Goal: Complete application form: Complete application form

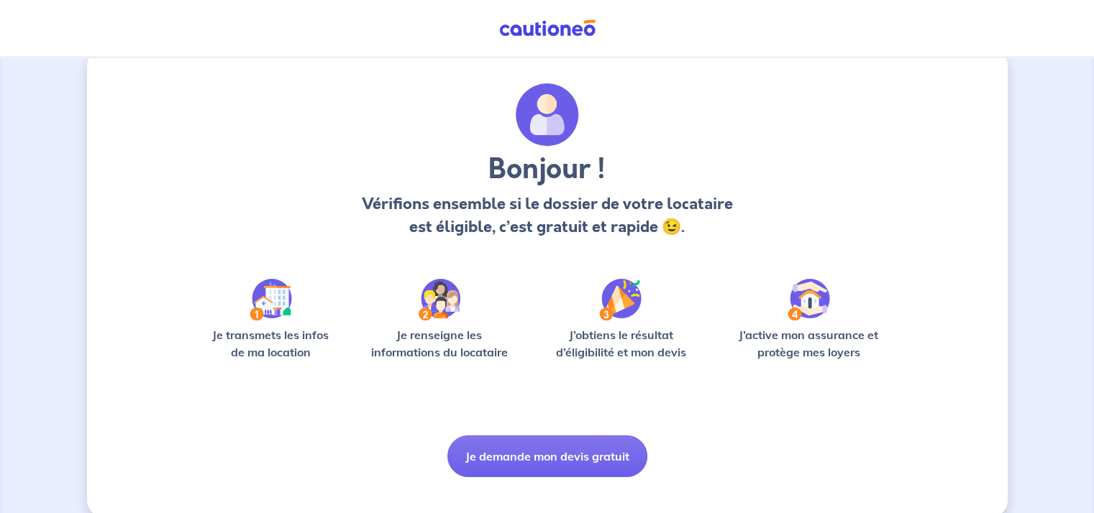
scroll to position [47, 0]
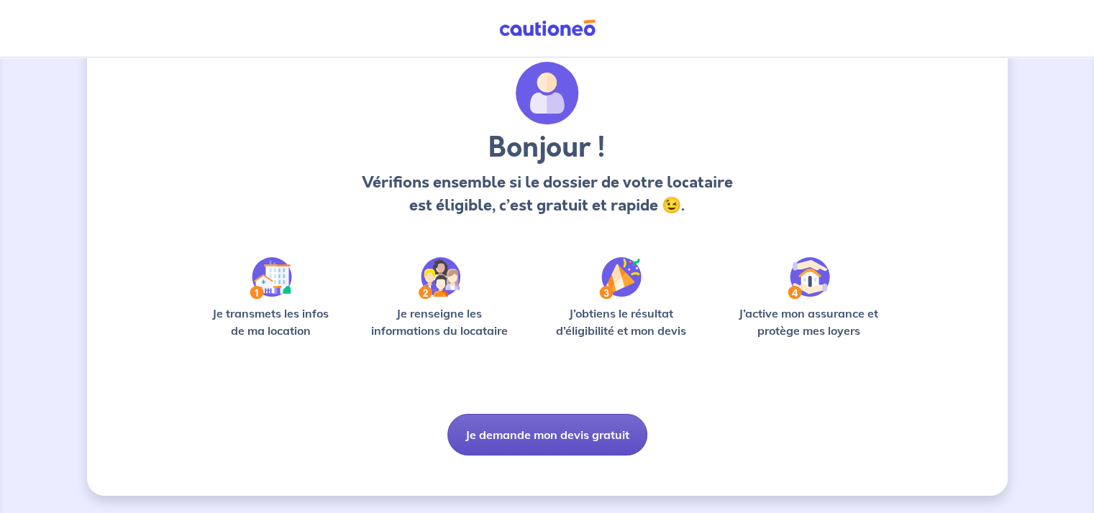
click at [539, 437] on button "Je demande mon devis gratuit" at bounding box center [547, 435] width 200 height 42
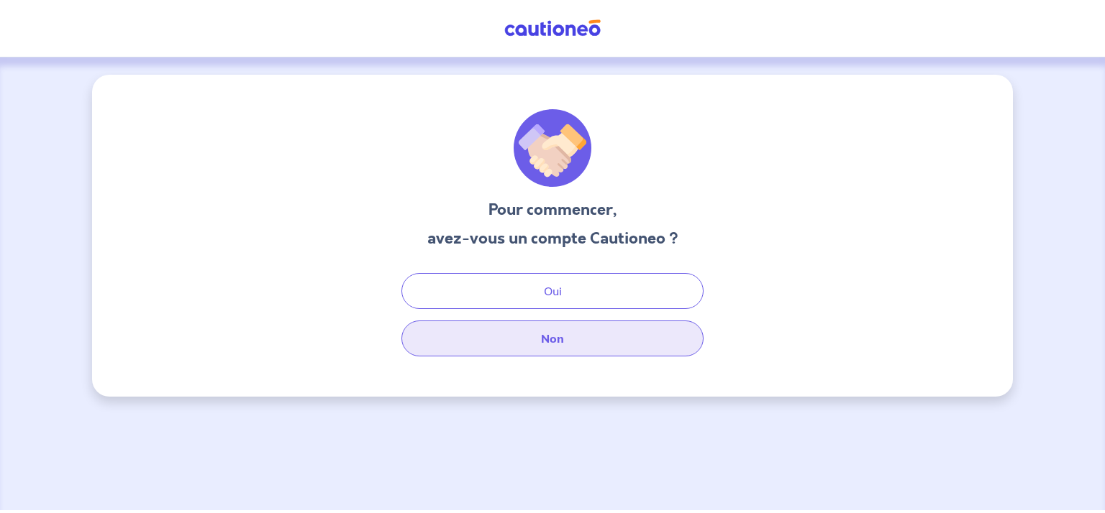
click at [550, 338] on button "Non" at bounding box center [552, 339] width 302 height 36
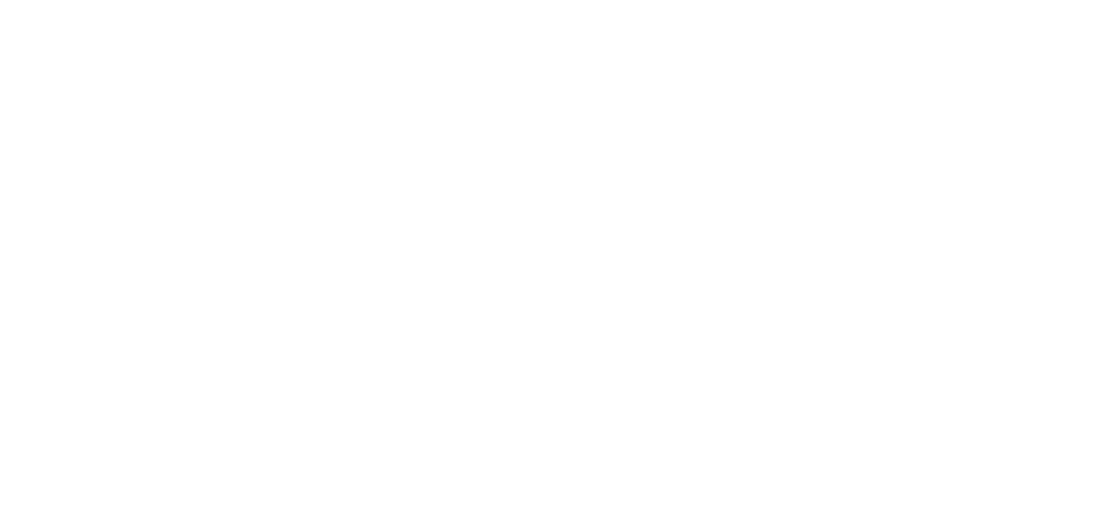
select select "FR"
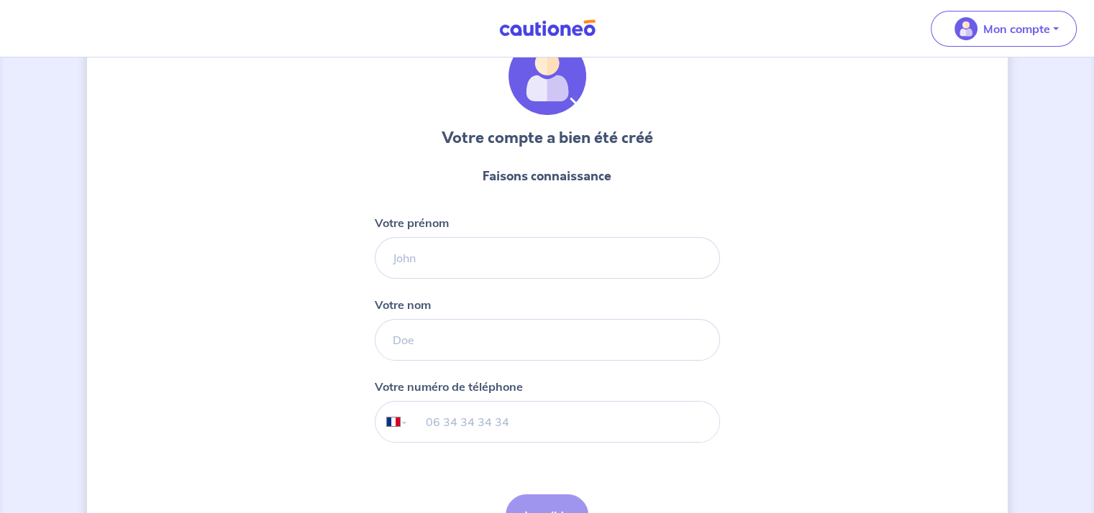
scroll to position [144, 0]
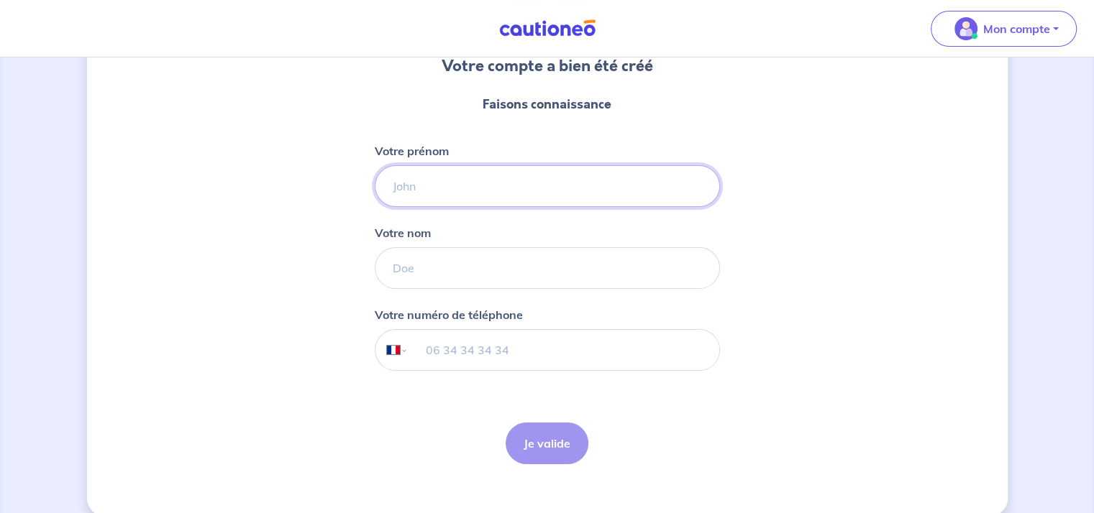
click at [426, 196] on input "Votre prénom" at bounding box center [547, 186] width 345 height 42
type input "[PERSON_NAME]"
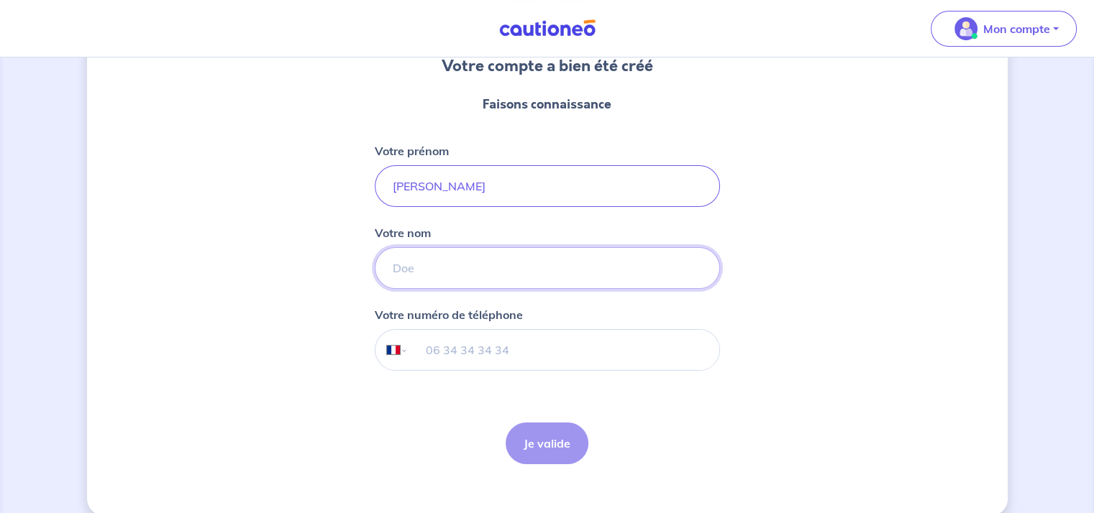
click at [425, 272] on input "Votre nom" at bounding box center [547, 268] width 345 height 42
type input "François"
click at [437, 350] on input "tel" at bounding box center [563, 350] width 311 height 40
type input "06 37 34 04 70"
click at [557, 445] on button "Je valide" at bounding box center [547, 444] width 83 height 42
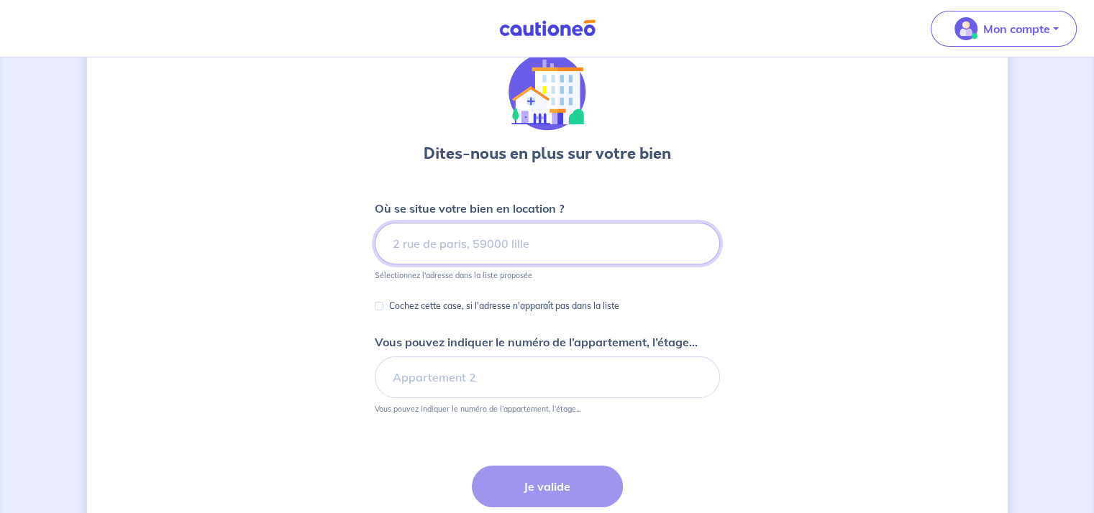
scroll to position [72, 0]
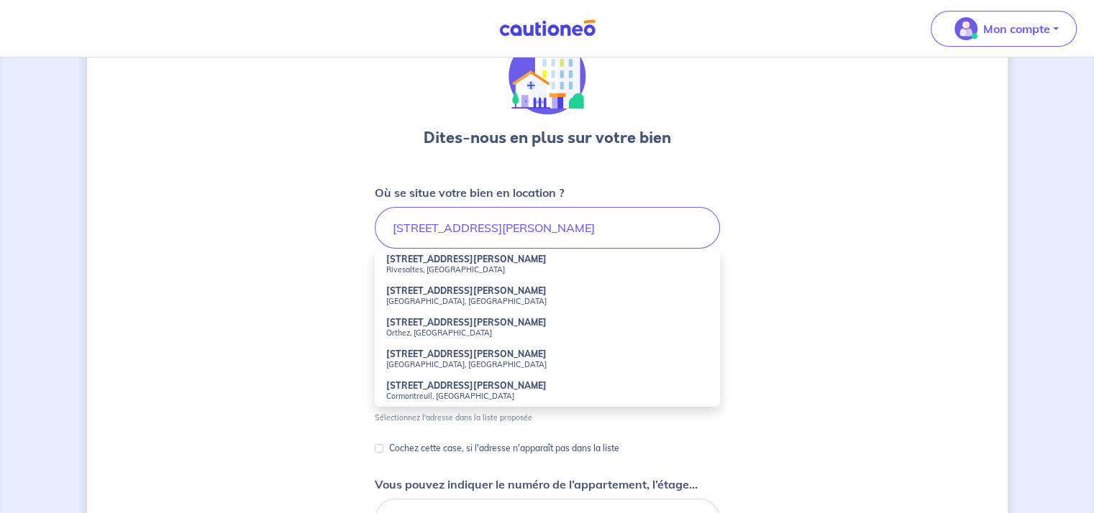
click at [409, 327] on li "3 Rue Gaston Planté Orthez, France" at bounding box center [547, 328] width 345 height 32
type input "3 Rue Gaston Planté, Orthez, France"
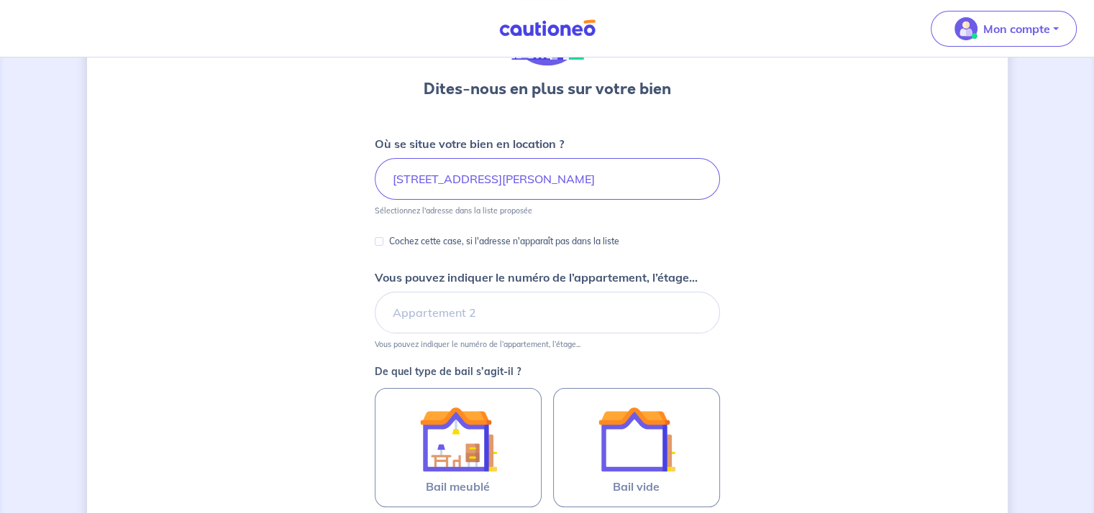
scroll to position [144, 0]
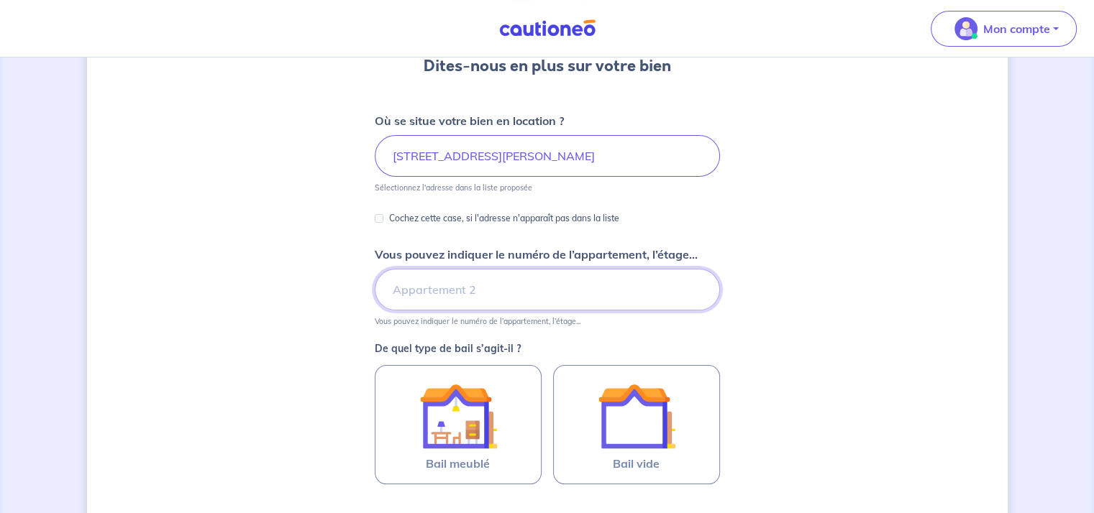
click at [397, 292] on input "Vous pouvez indiquer le numéro de l’appartement, l’étage..." at bounding box center [547, 290] width 345 height 42
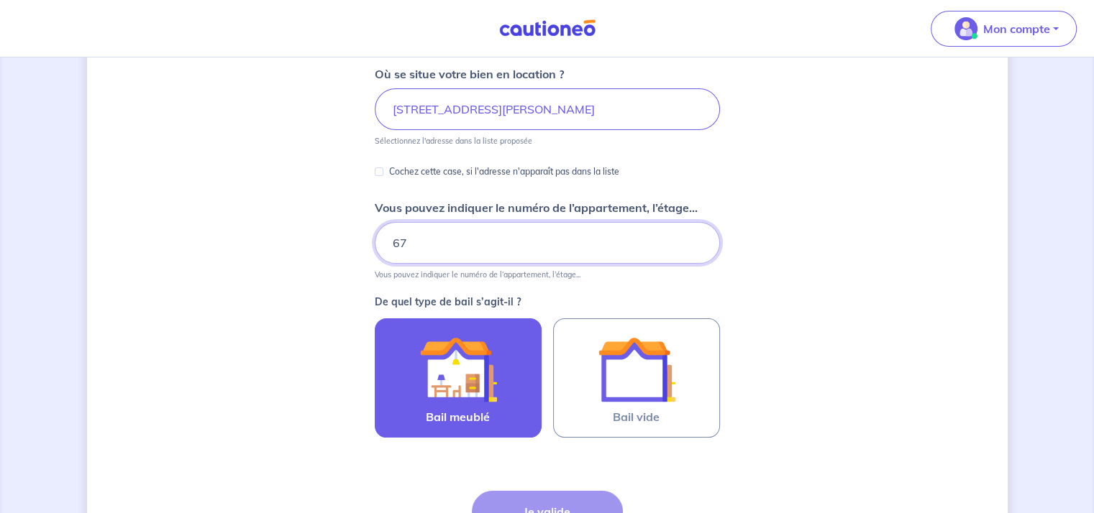
scroll to position [216, 0]
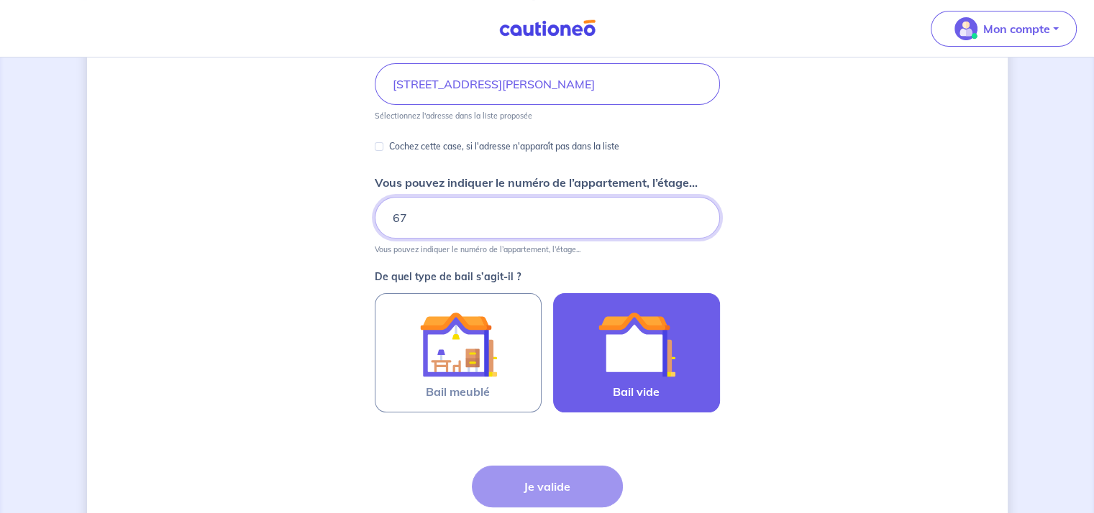
type input "67"
click at [613, 356] on img at bounding box center [637, 345] width 78 height 78
click at [0, 0] on input "Bail vide" at bounding box center [0, 0] width 0 height 0
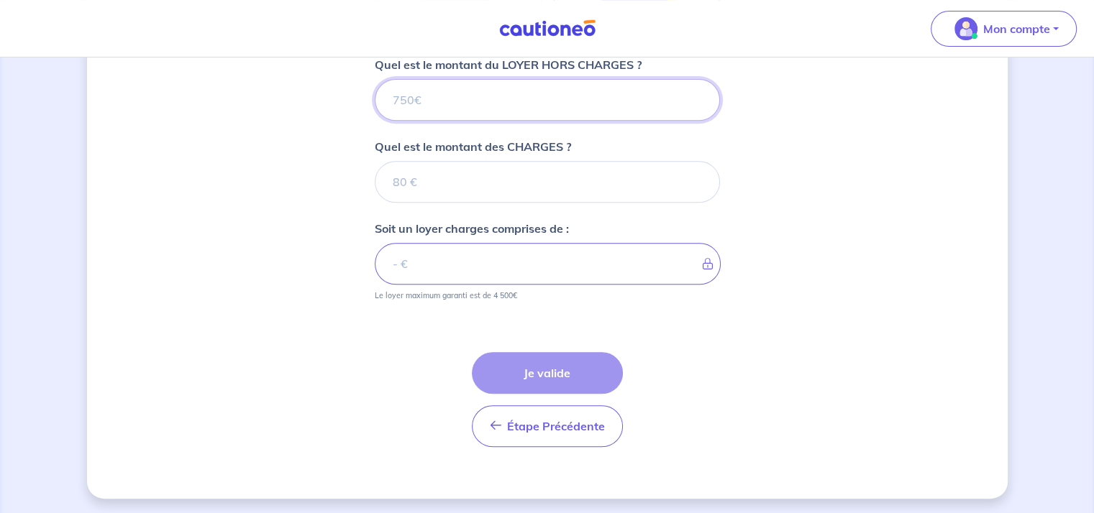
scroll to position [521, 0]
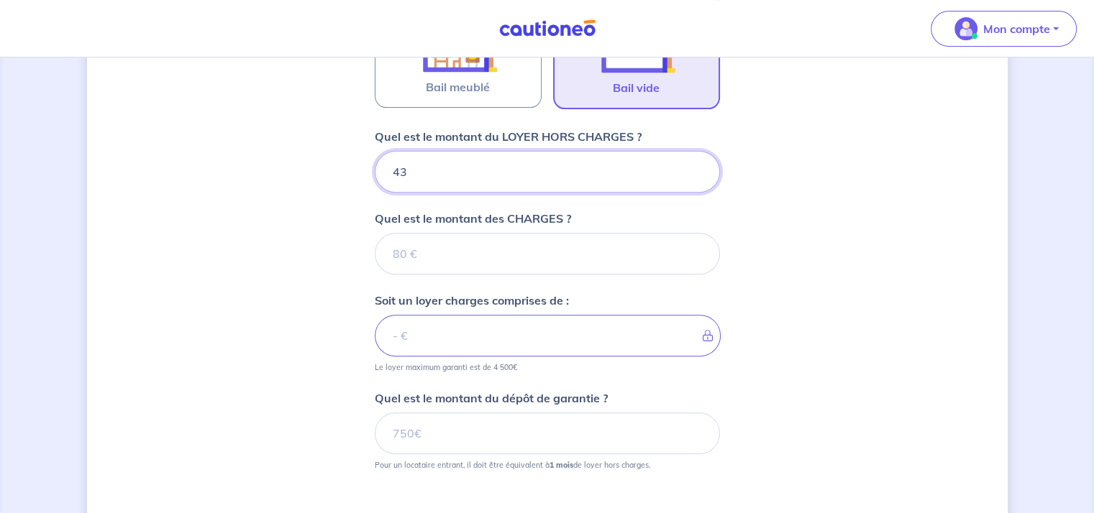
type input "430"
click at [447, 257] on input "Quel est le montant des CHARGES ?" at bounding box center [547, 254] width 345 height 42
type input "40"
type input "470"
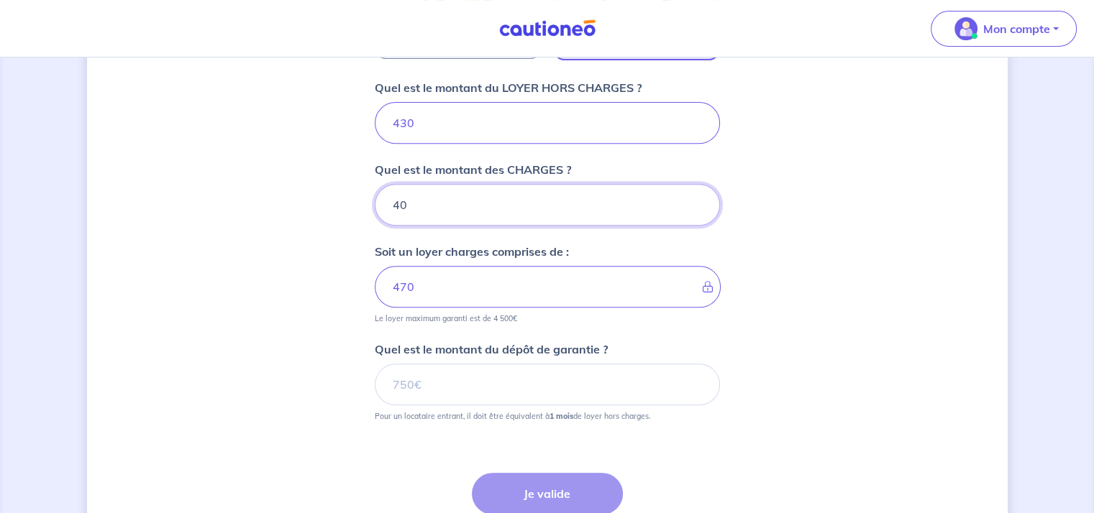
scroll to position [593, 0]
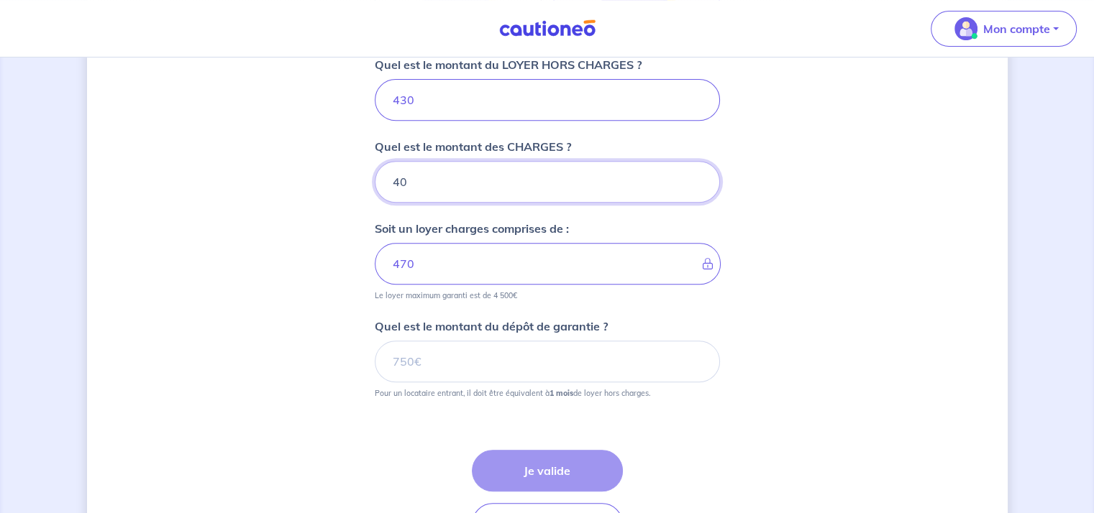
type input "40"
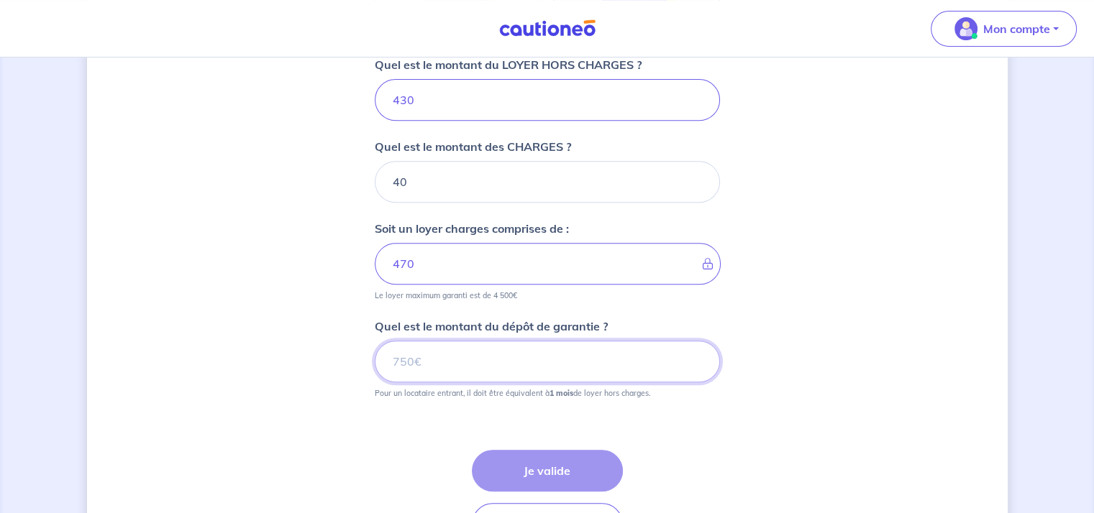
click at [425, 356] on input "Quel est le montant du dépôt de garantie ?" at bounding box center [547, 362] width 345 height 42
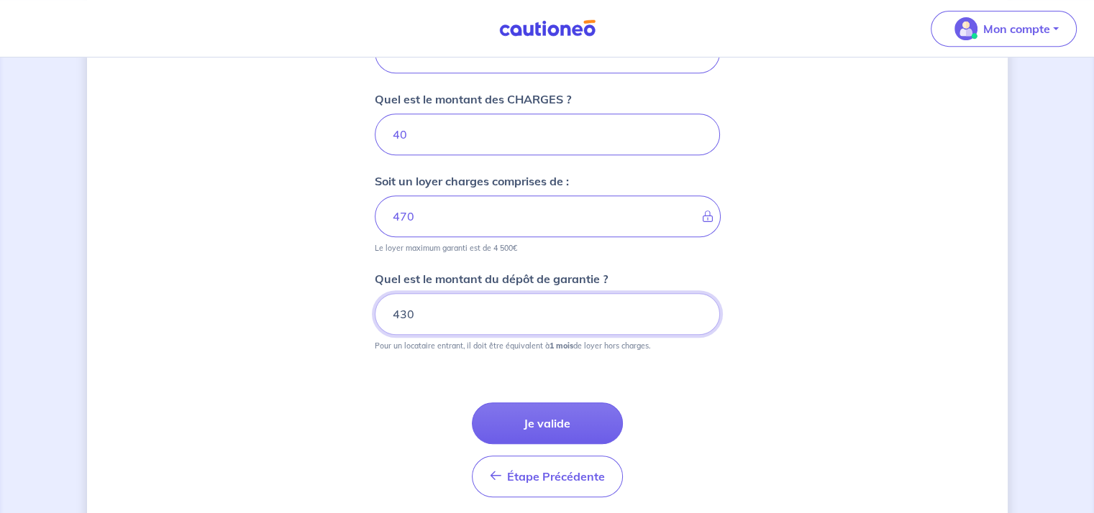
scroll to position [690, 0]
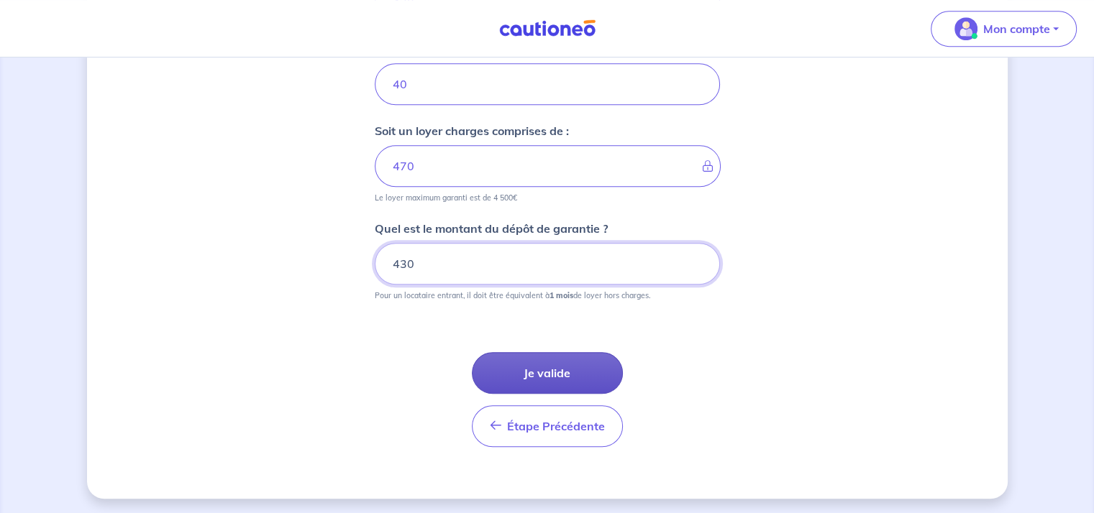
type input "430"
click at [543, 370] on button "Je valide" at bounding box center [547, 373] width 151 height 42
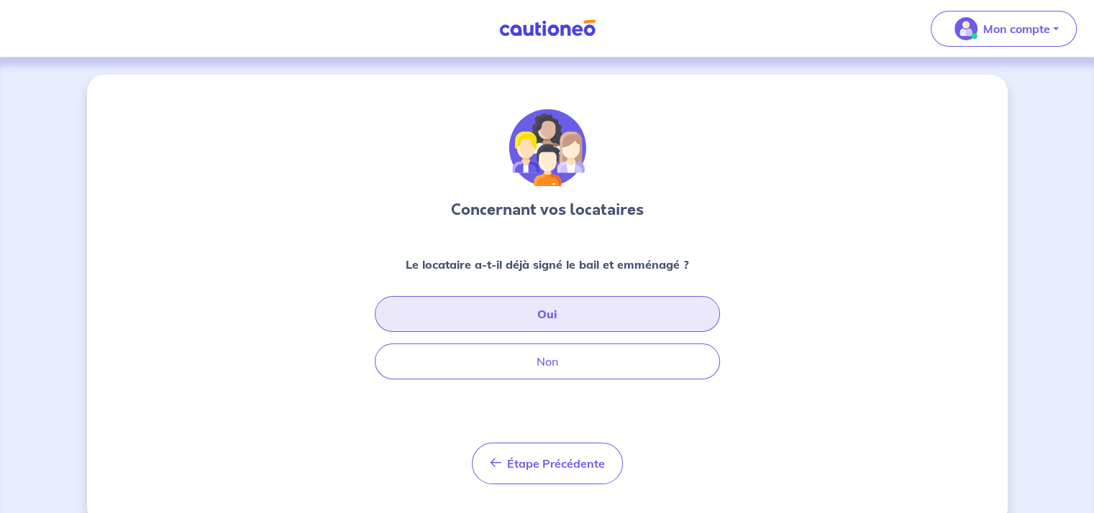
click at [555, 314] on button "Oui" at bounding box center [547, 314] width 345 height 36
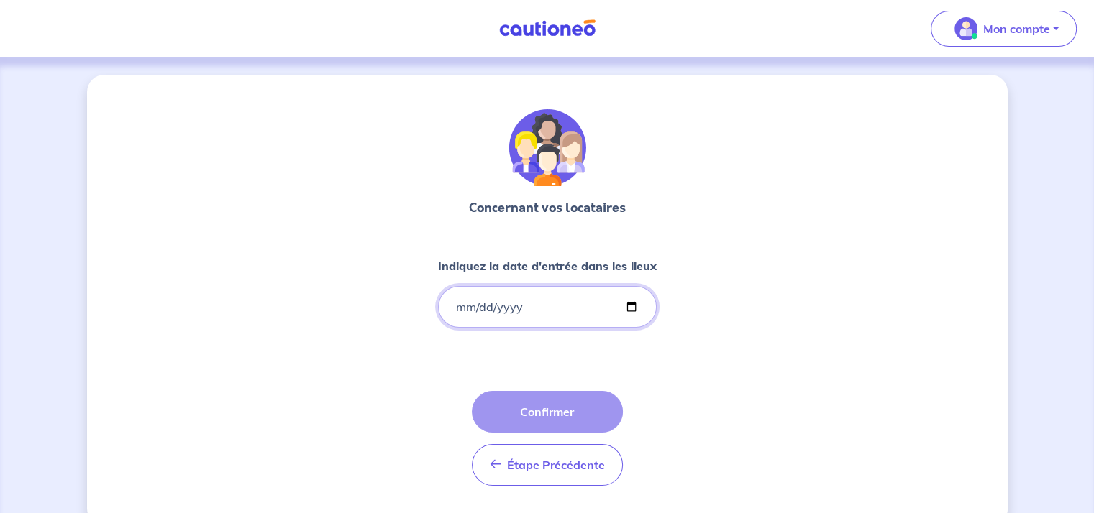
click at [449, 306] on input "Indiquez la date d'entrée dans les lieux" at bounding box center [547, 307] width 219 height 42
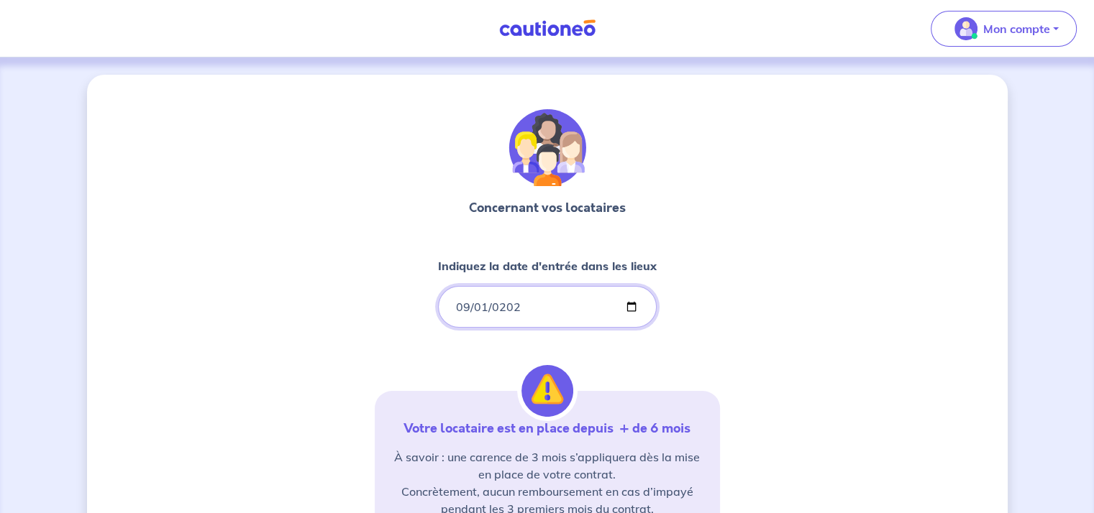
type input "[DATE]"
click at [795, 347] on div "Concernant vos locataires Indiquez la date d'entrée dans les lieux 2025-09-01 V…" at bounding box center [547, 407] width 921 height 665
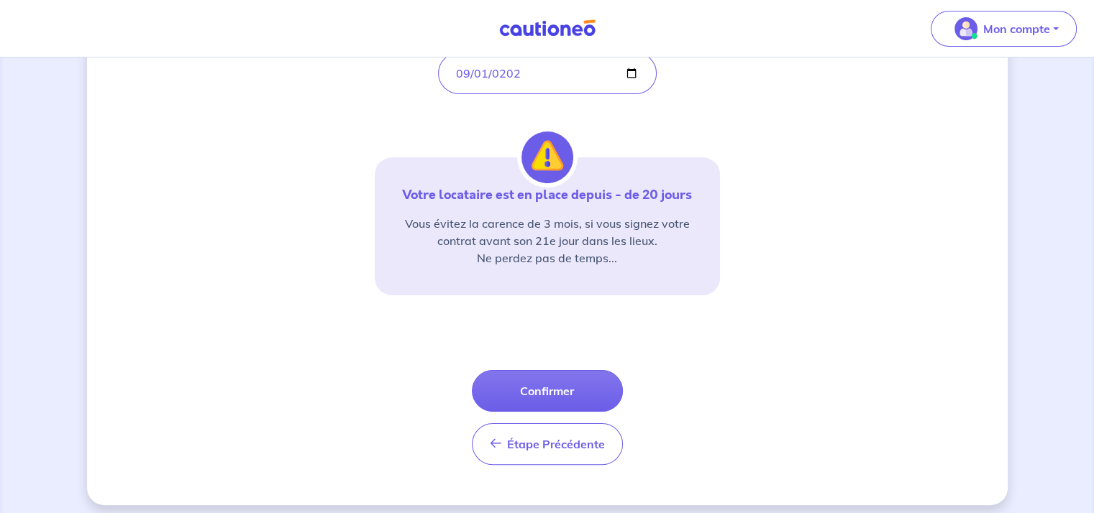
scroll to position [242, 0]
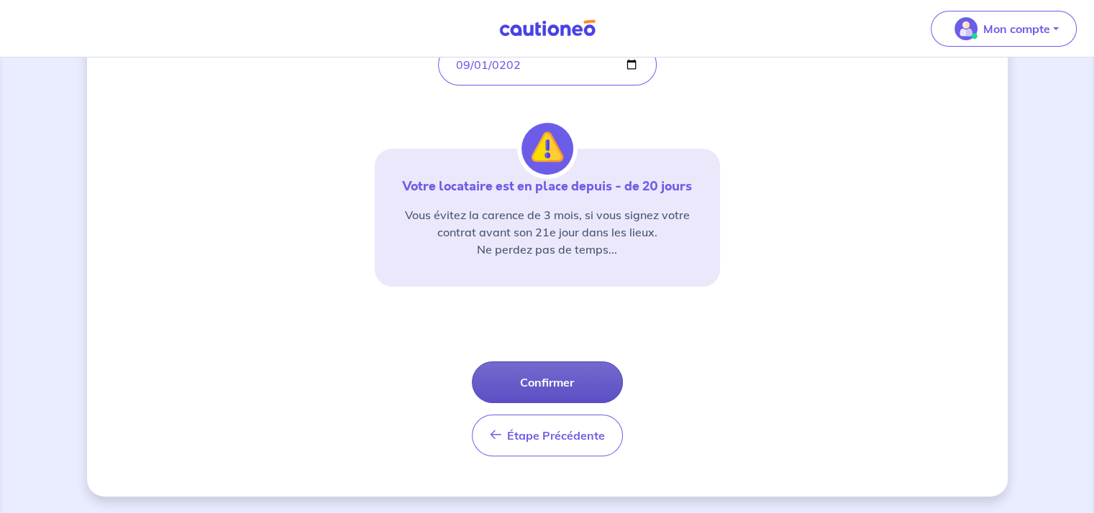
click at [552, 380] on button "Confirmer" at bounding box center [547, 383] width 151 height 42
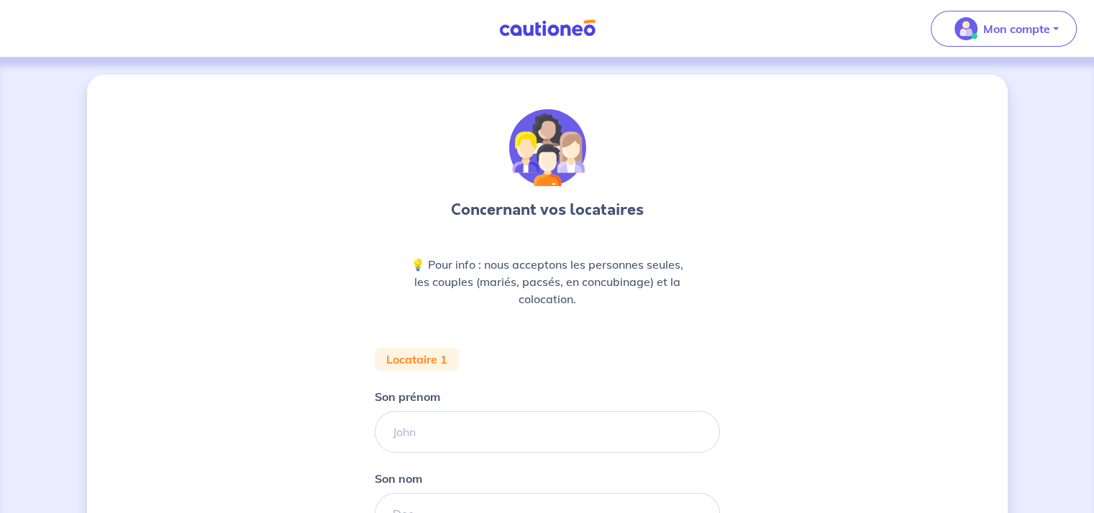
scroll to position [72, 0]
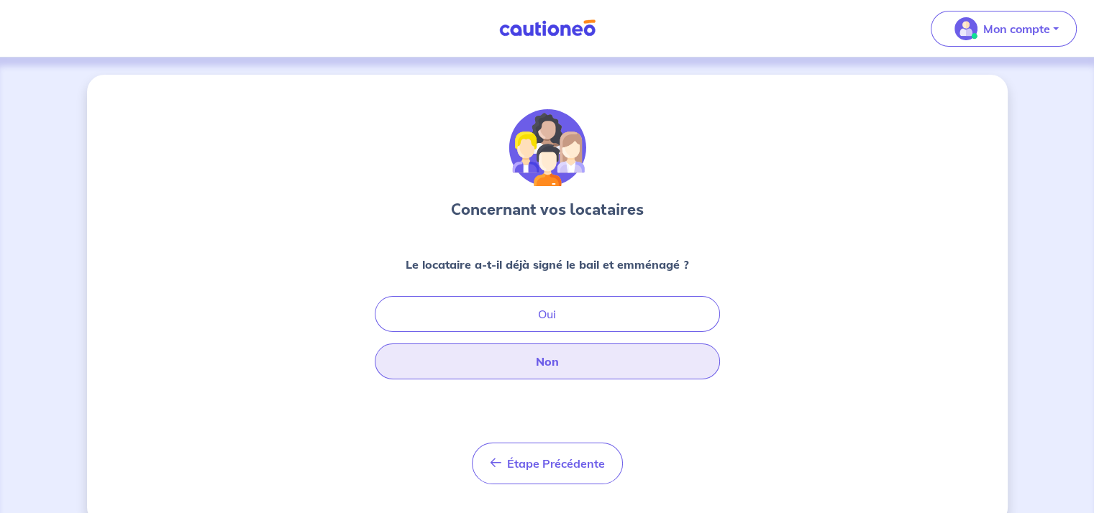
click at [552, 362] on button "Non" at bounding box center [547, 362] width 345 height 36
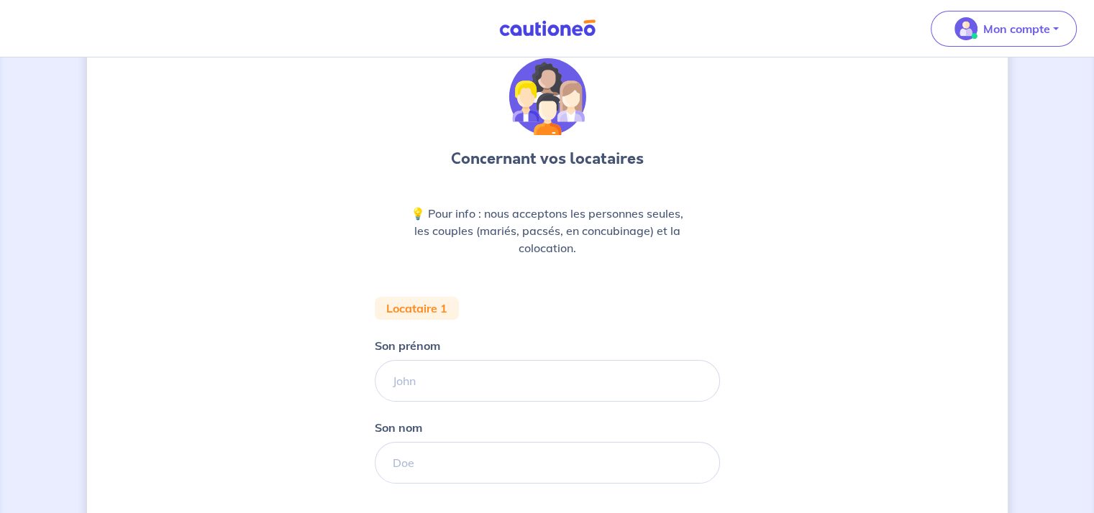
scroll to position [144, 0]
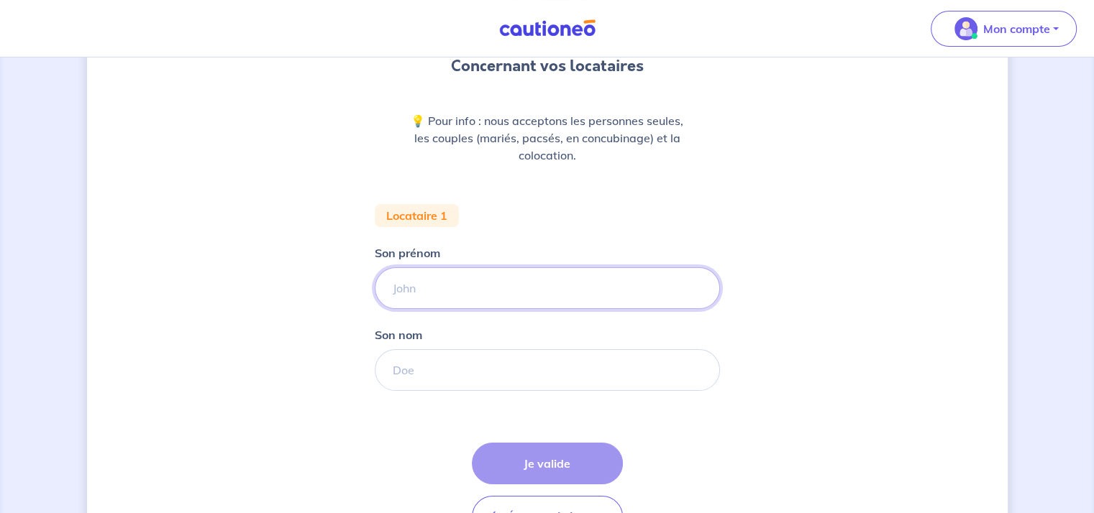
click at [411, 290] on input "Son prénom" at bounding box center [547, 289] width 345 height 42
type input "ESTEBAN"
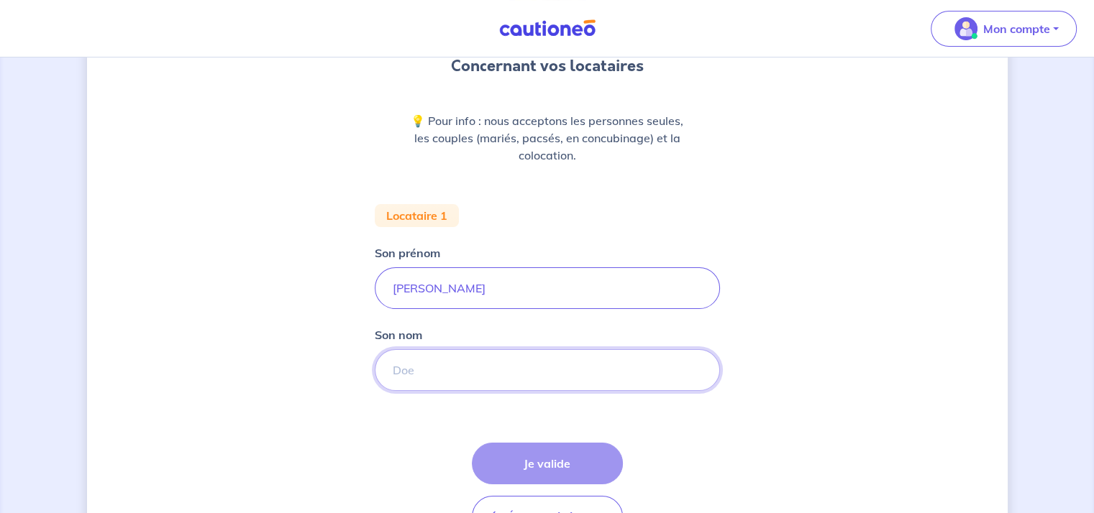
click at [397, 371] on input "Son nom" at bounding box center [547, 371] width 345 height 42
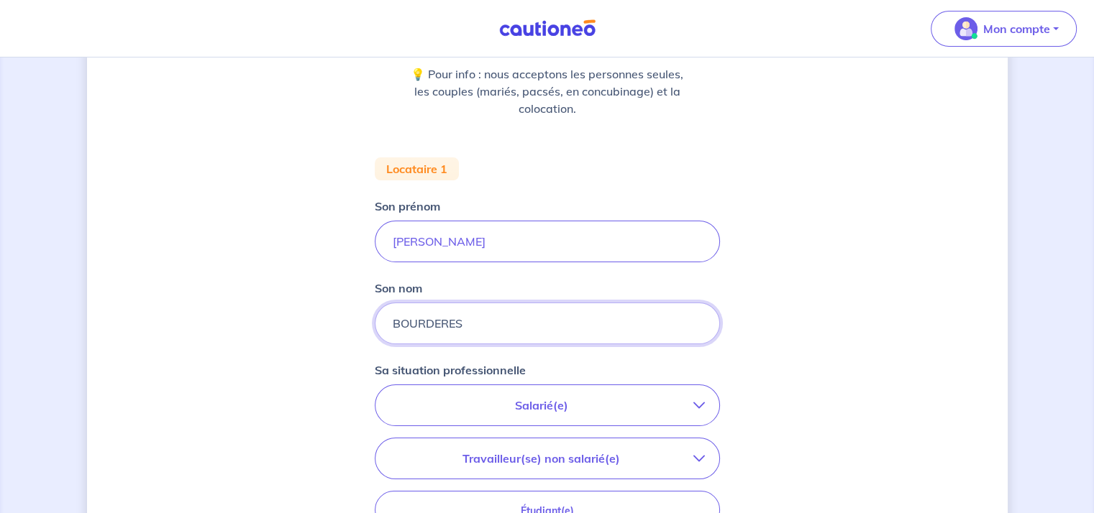
scroll to position [216, 0]
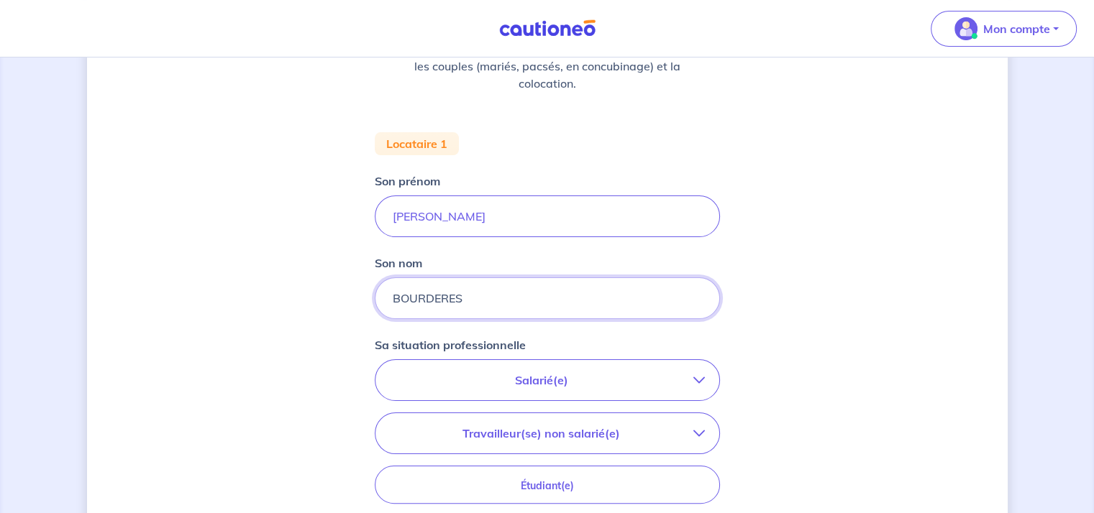
type input "BOURDERES"
click at [567, 382] on p "Salarié(e)" at bounding box center [541, 380] width 303 height 17
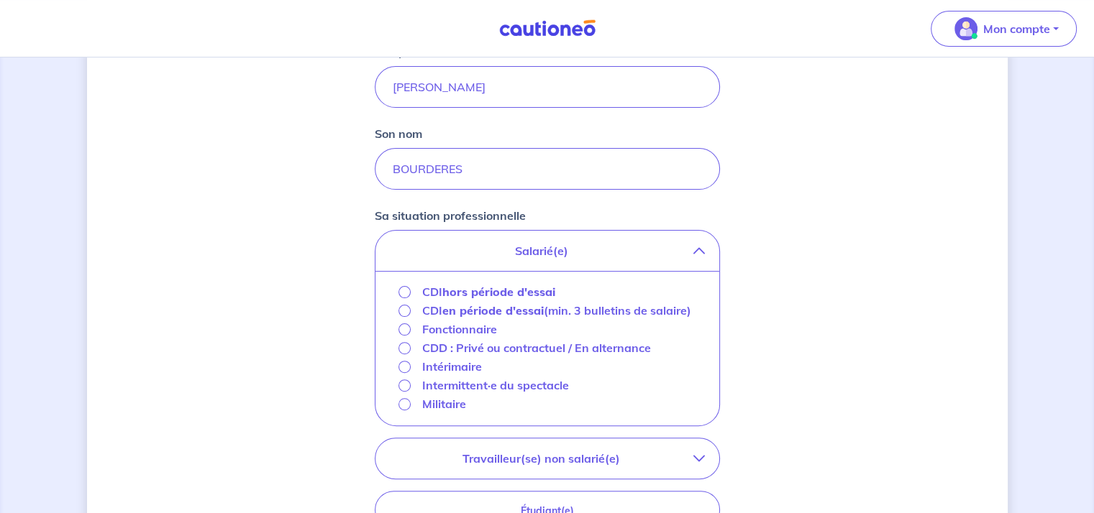
scroll to position [360, 0]
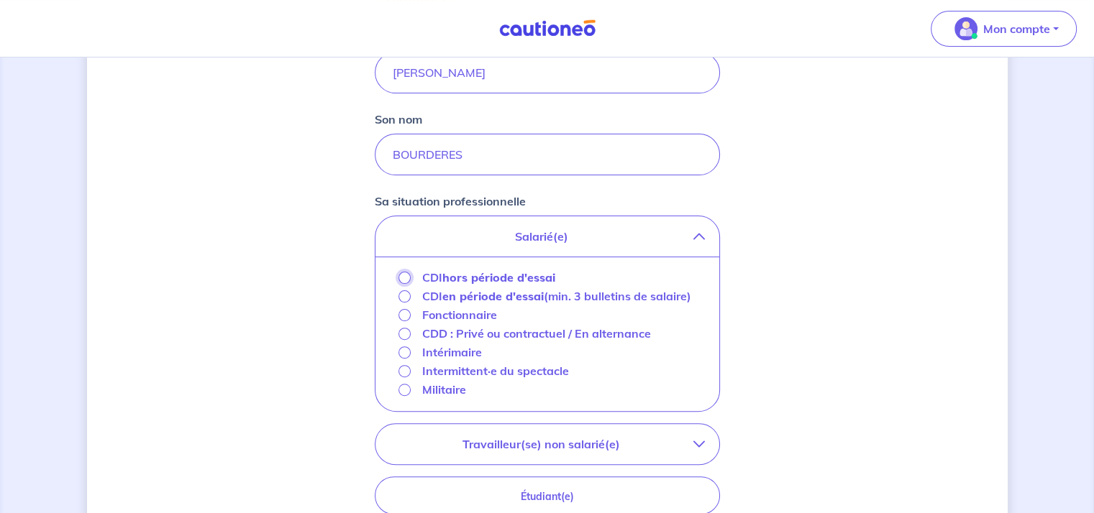
click at [406, 275] on input "CDI hors période d'essai" at bounding box center [404, 278] width 12 height 12
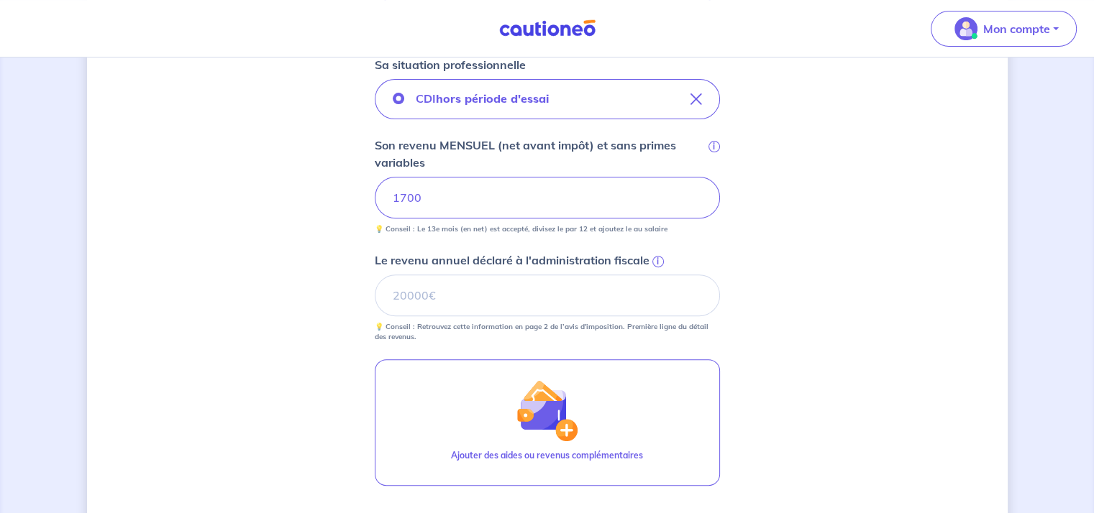
scroll to position [503, 0]
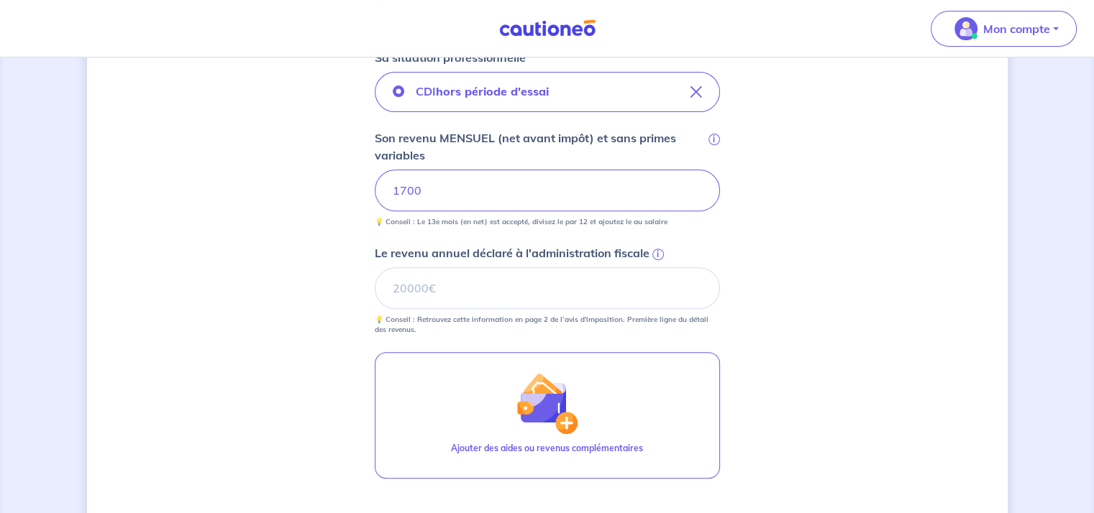
click at [657, 250] on span "i" at bounding box center [658, 255] width 12 height 12
click at [657, 268] on input "Le revenu annuel déclaré à l'administration fiscale i" at bounding box center [547, 289] width 345 height 42
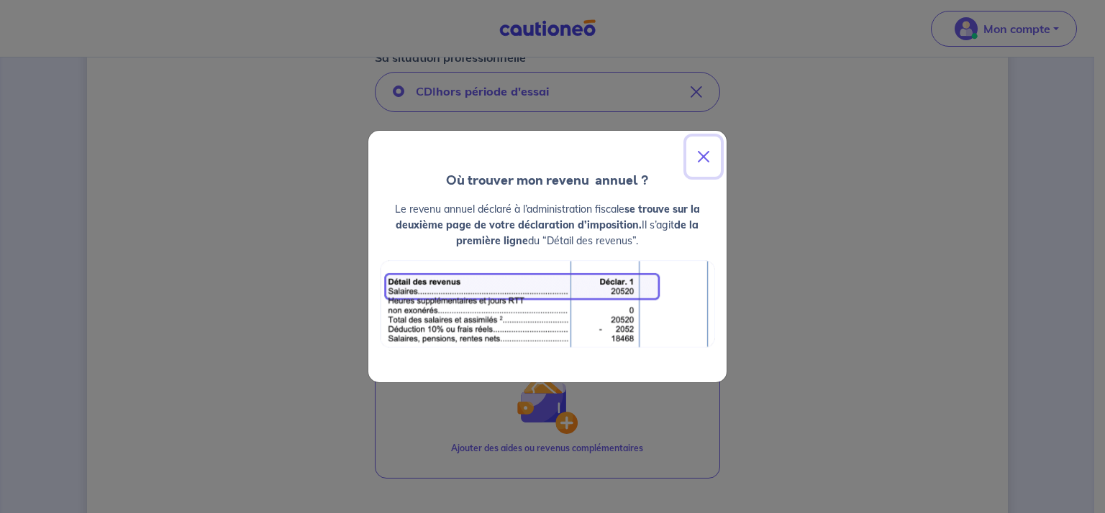
click at [705, 157] on button "Close" at bounding box center [703, 157] width 35 height 40
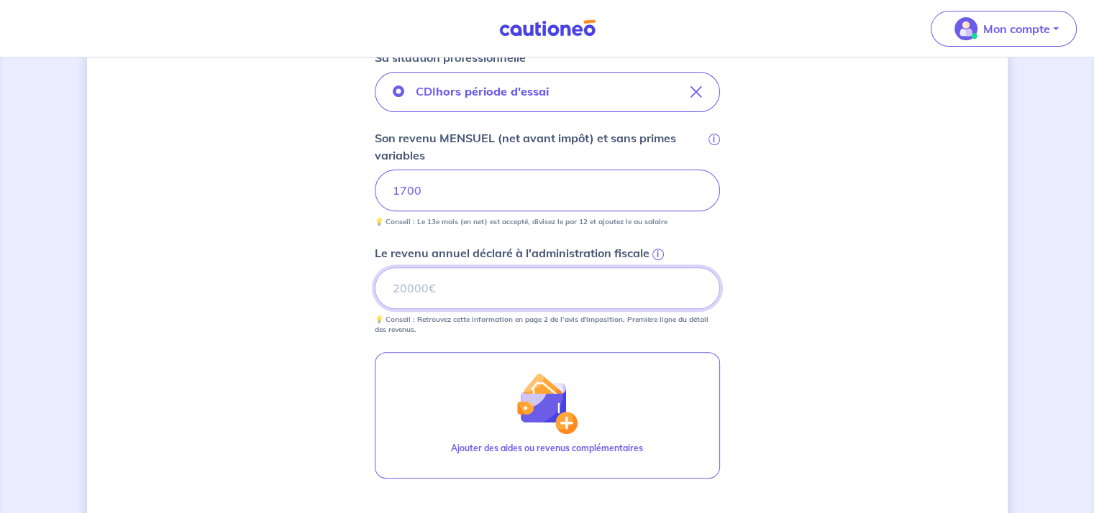
click at [398, 293] on input "Le revenu annuel déclaré à l'administration fiscale i" at bounding box center [547, 289] width 345 height 42
type input "13192"
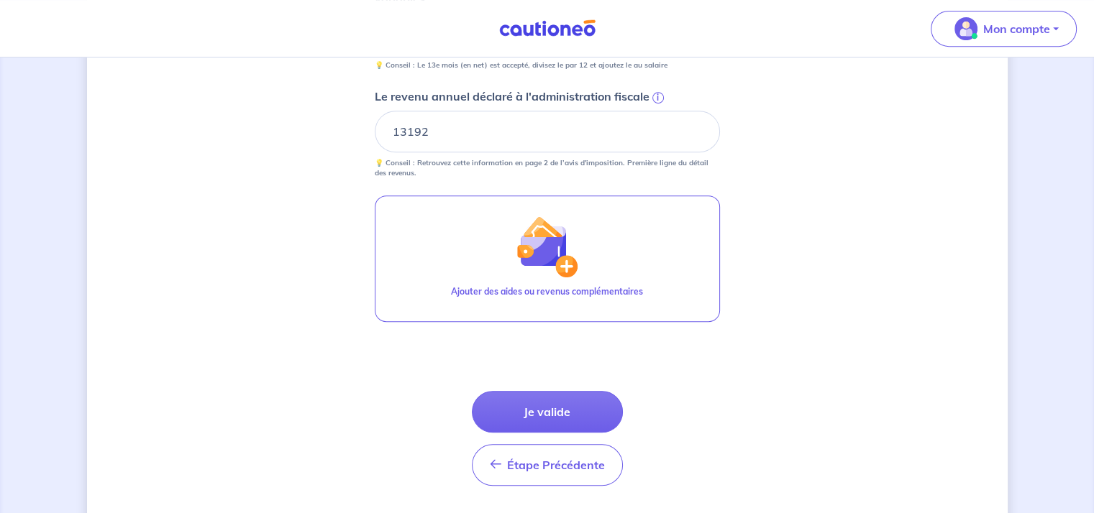
scroll to position [628, 0]
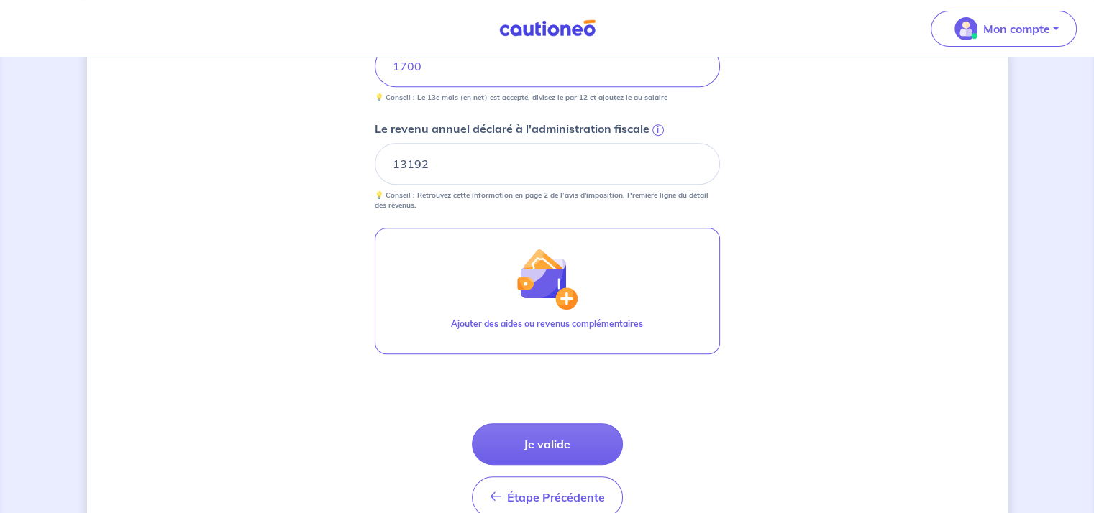
click at [275, 310] on div "Concernant vos locataires 💡 Pour info : nous acceptons les personnes seules, le…" at bounding box center [547, 8] width 921 height 1123
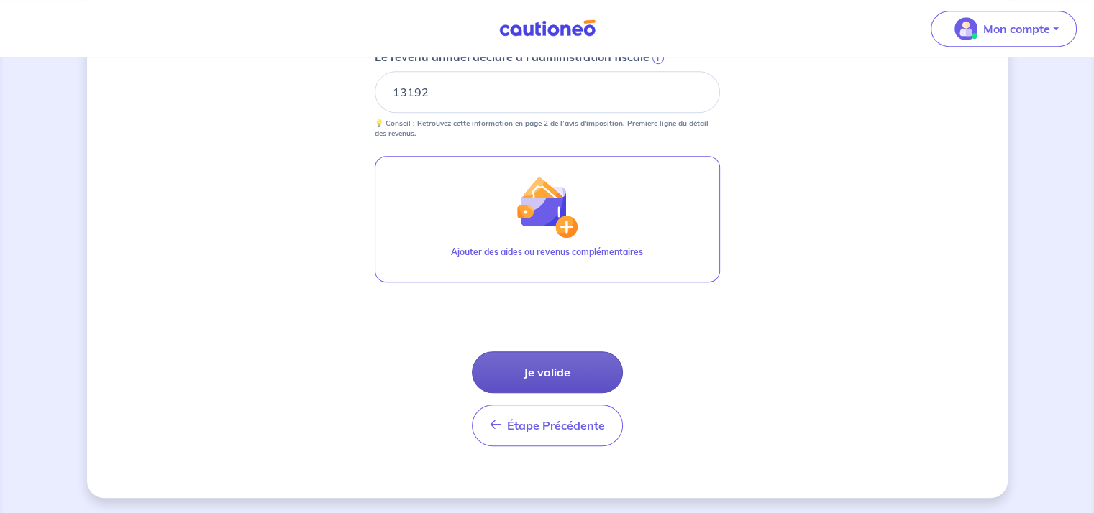
click at [532, 367] on button "Je valide" at bounding box center [547, 373] width 151 height 42
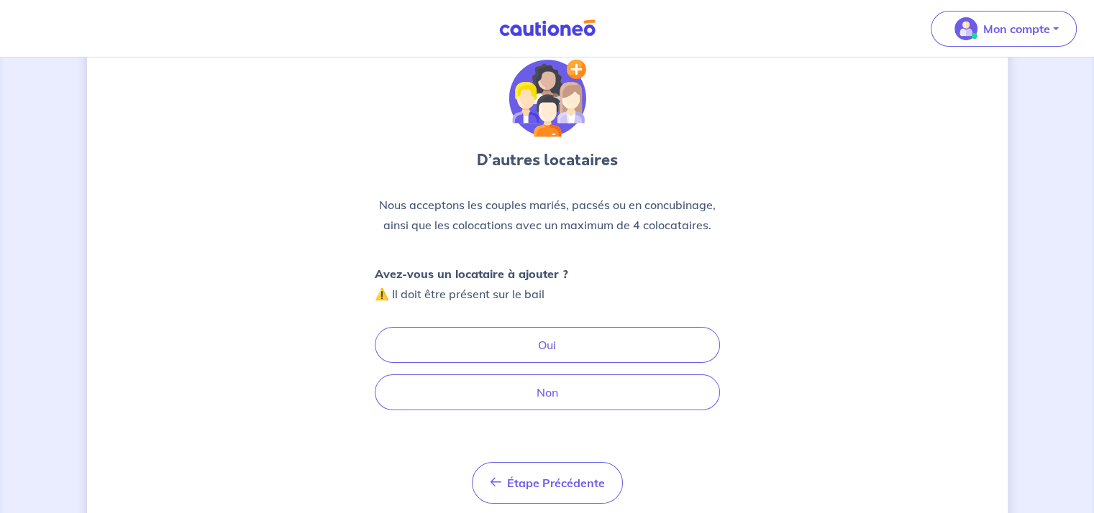
scroll to position [72, 0]
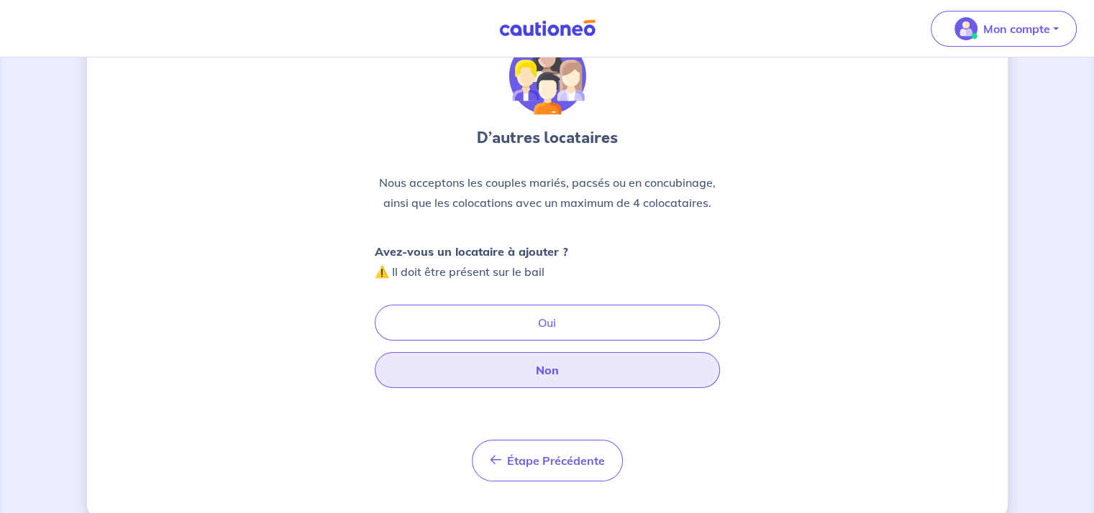
click at [554, 365] on button "Non" at bounding box center [547, 370] width 345 height 36
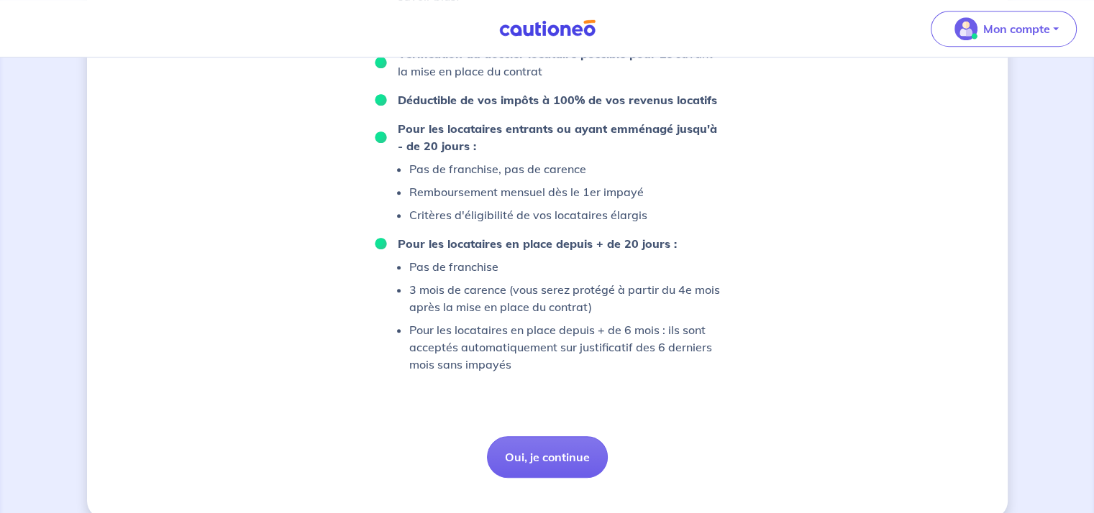
scroll to position [992, 0]
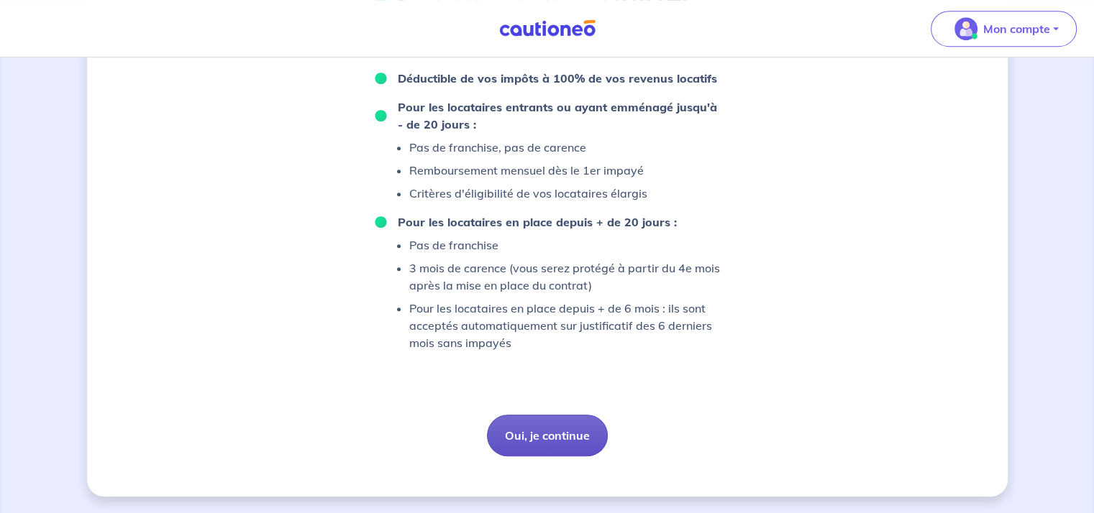
click at [539, 434] on button "Oui, je continue" at bounding box center [547, 436] width 121 height 42
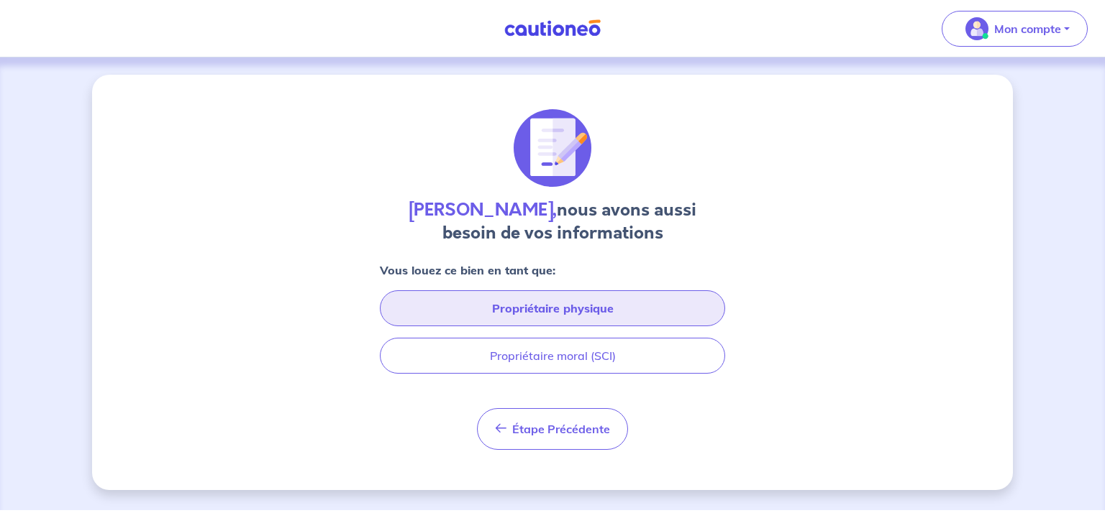
click at [539, 304] on button "Propriétaire physique" at bounding box center [552, 309] width 345 height 36
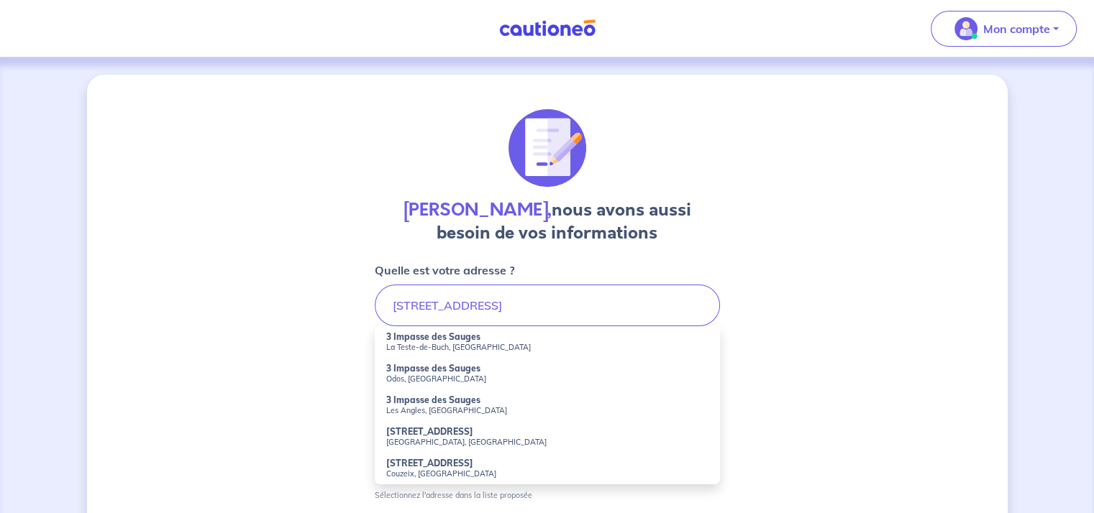
click at [441, 342] on small "La Teste-de-Buch, France" at bounding box center [547, 347] width 322 height 10
type input "3 Impasse des Sauges, La Teste-de-Buch, France"
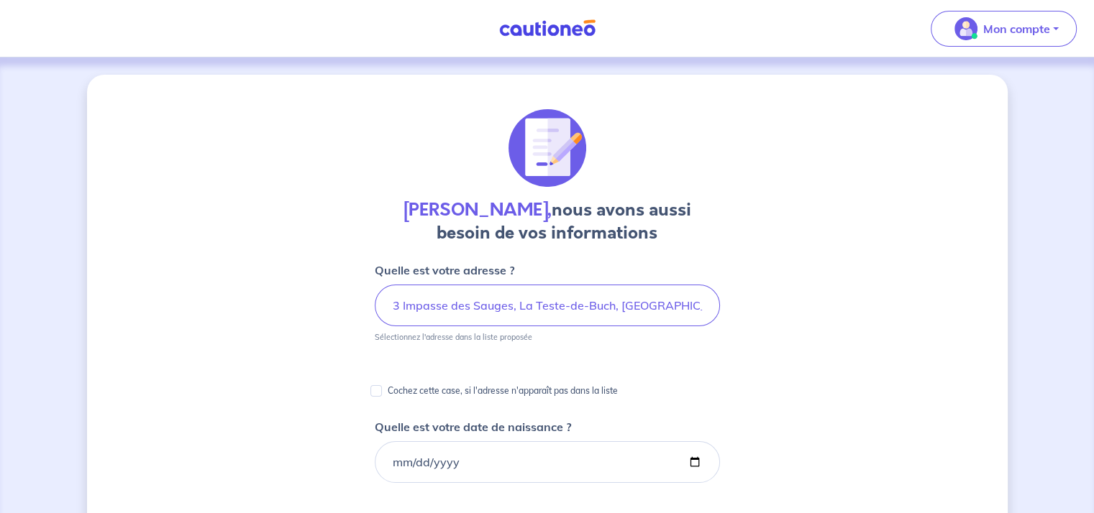
scroll to position [72, 0]
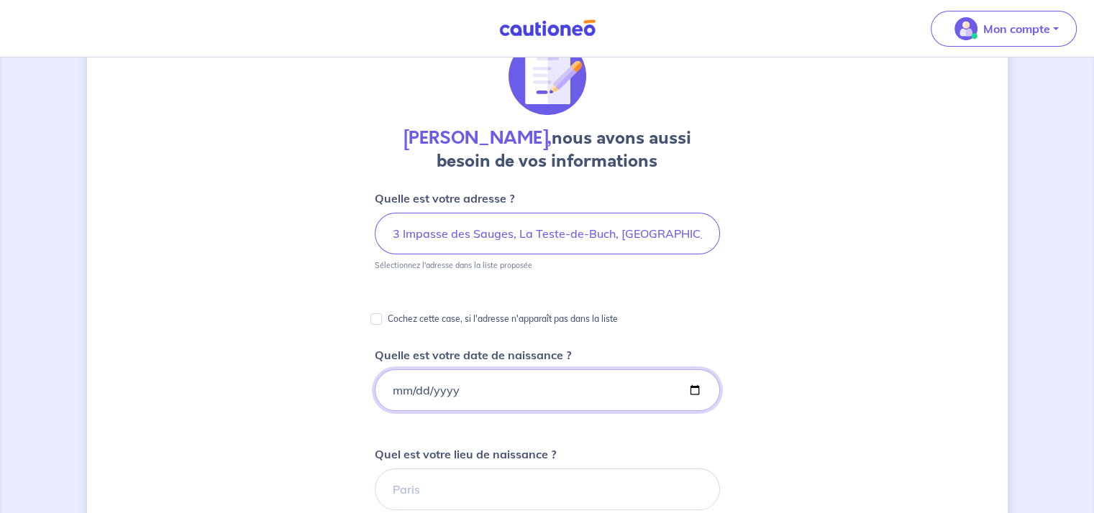
click at [417, 389] on input "Quelle est votre date de naissance ?" at bounding box center [547, 391] width 345 height 42
click at [393, 393] on input "Quelle est votre date de naissance ?" at bounding box center [547, 391] width 345 height 42
type input "1962-03-25"
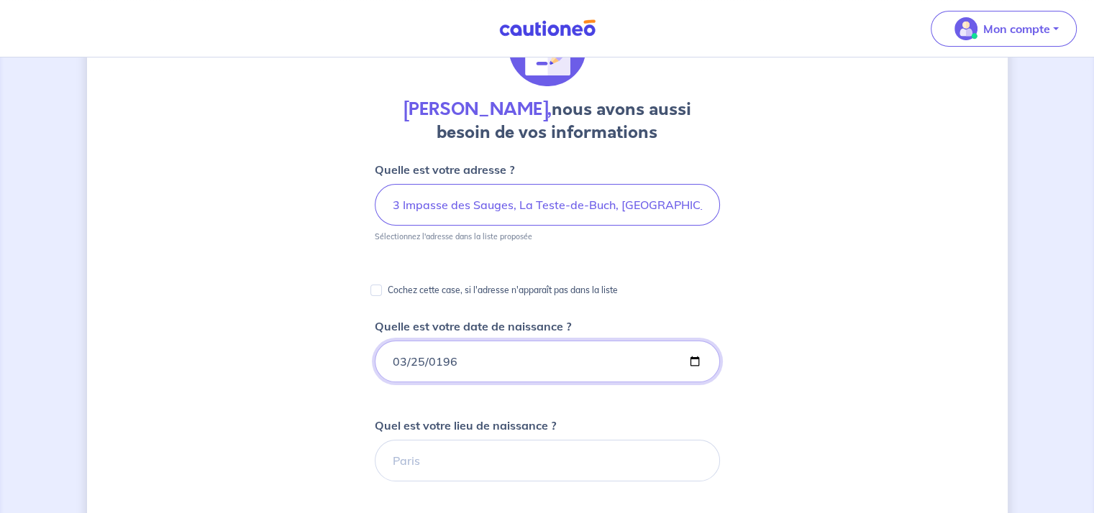
scroll to position [144, 0]
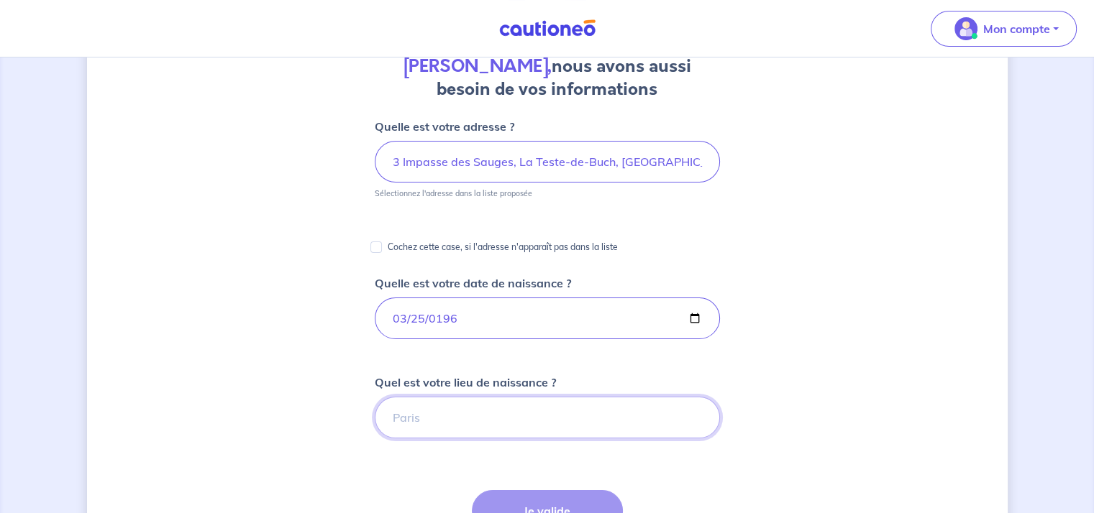
click at [416, 414] on input "Quel est votre lieu de naissance ?" at bounding box center [547, 418] width 345 height 42
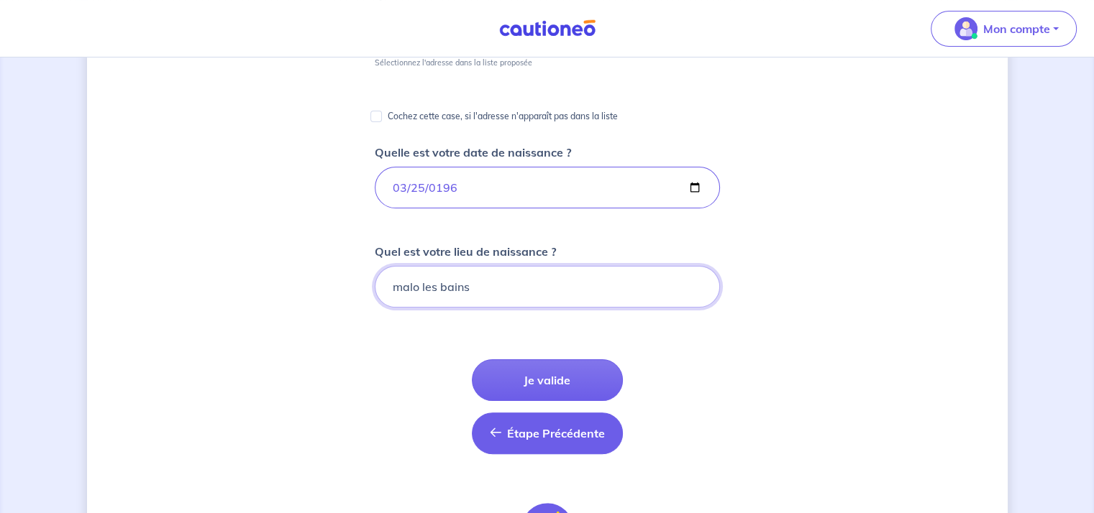
scroll to position [288, 0]
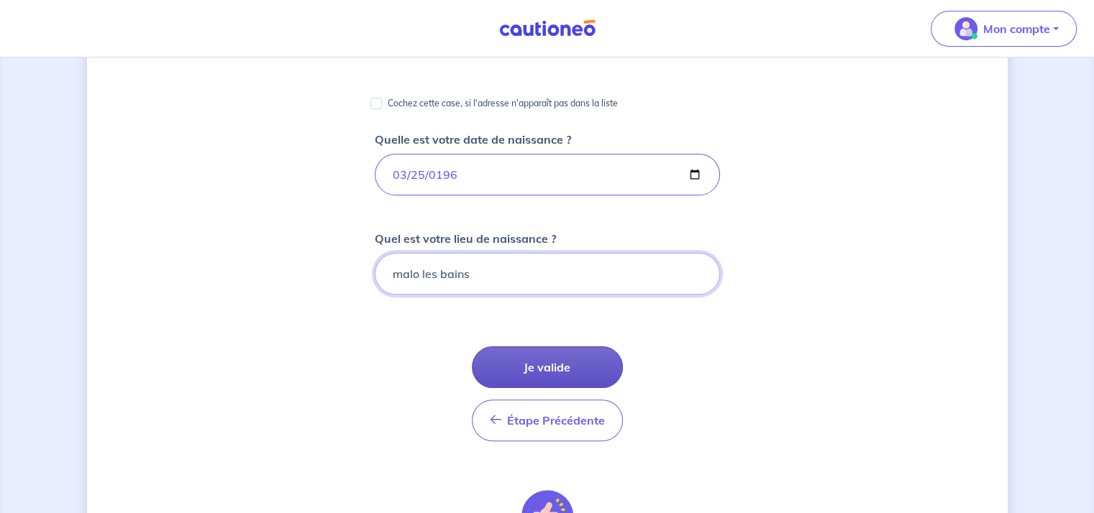
type input "malo les bains"
click at [551, 365] on button "Je valide" at bounding box center [547, 368] width 151 height 42
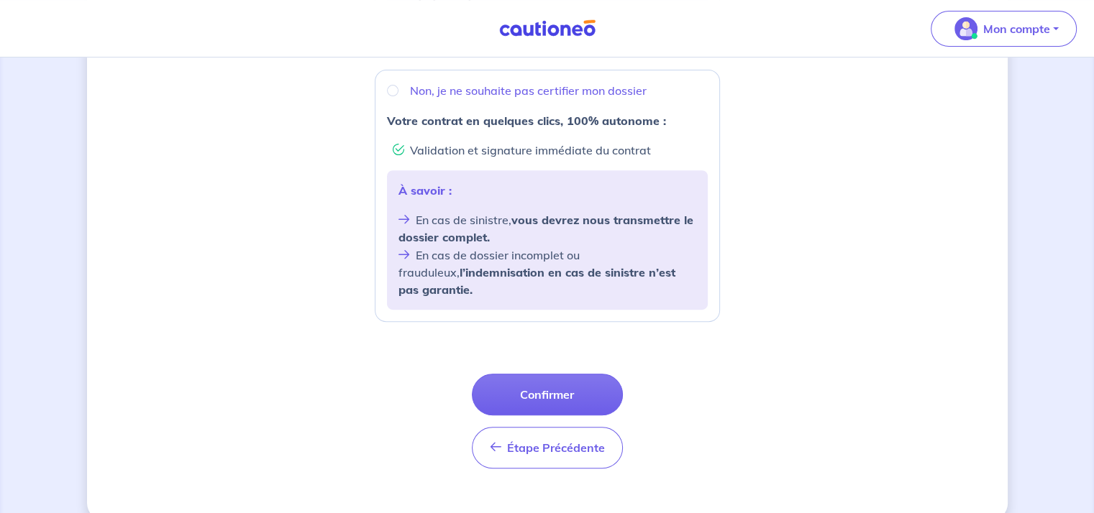
scroll to position [565, 0]
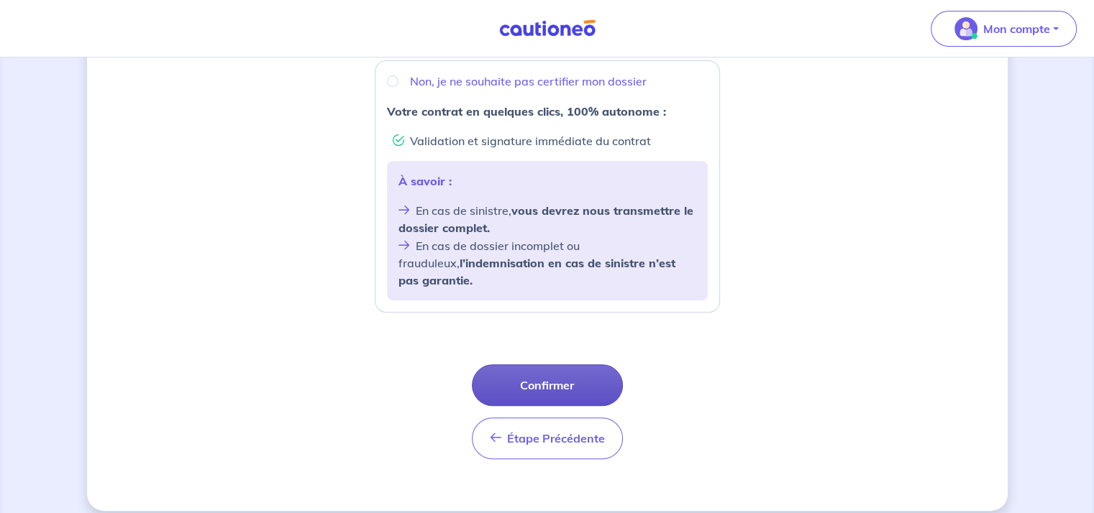
click at [526, 365] on button "Confirmer" at bounding box center [547, 386] width 151 height 42
click at [390, 83] on input "Non, je ne souhaite pas certifier mon dossier" at bounding box center [393, 82] width 12 height 12
radio input "true"
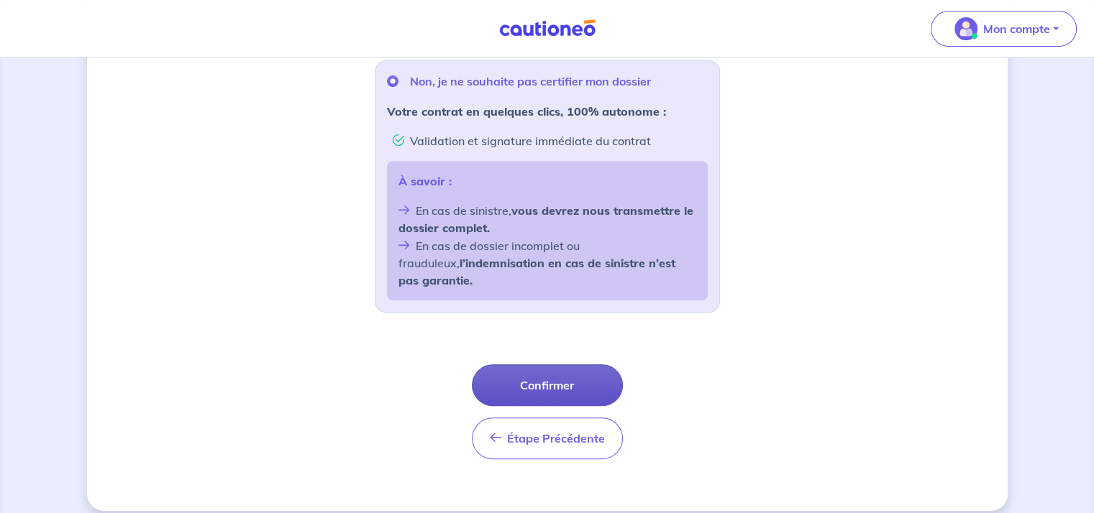
click at [545, 370] on button "Confirmer" at bounding box center [547, 386] width 151 height 42
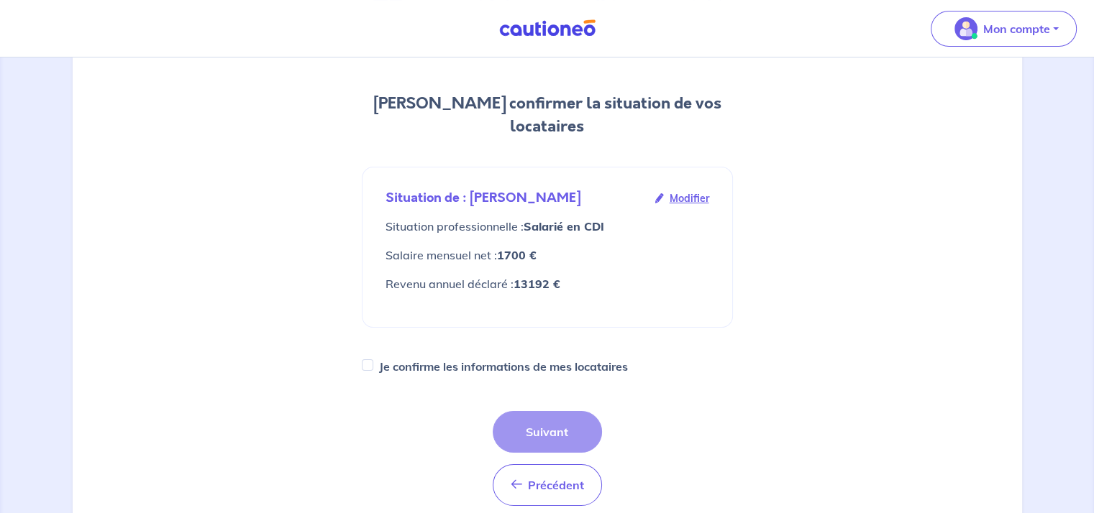
scroll to position [216, 0]
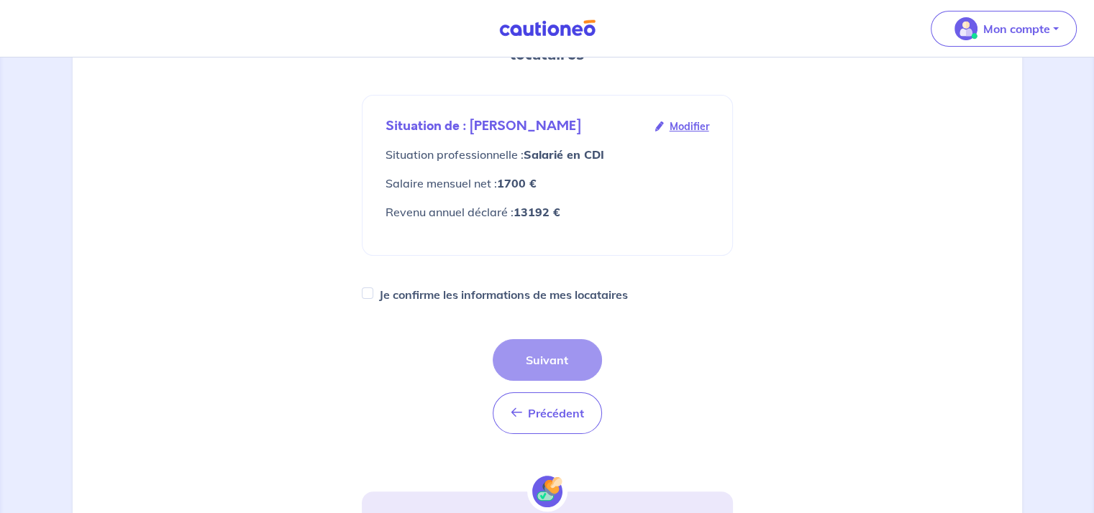
click at [552, 339] on div "Précédent Précédent Suivant" at bounding box center [547, 386] width 109 height 95
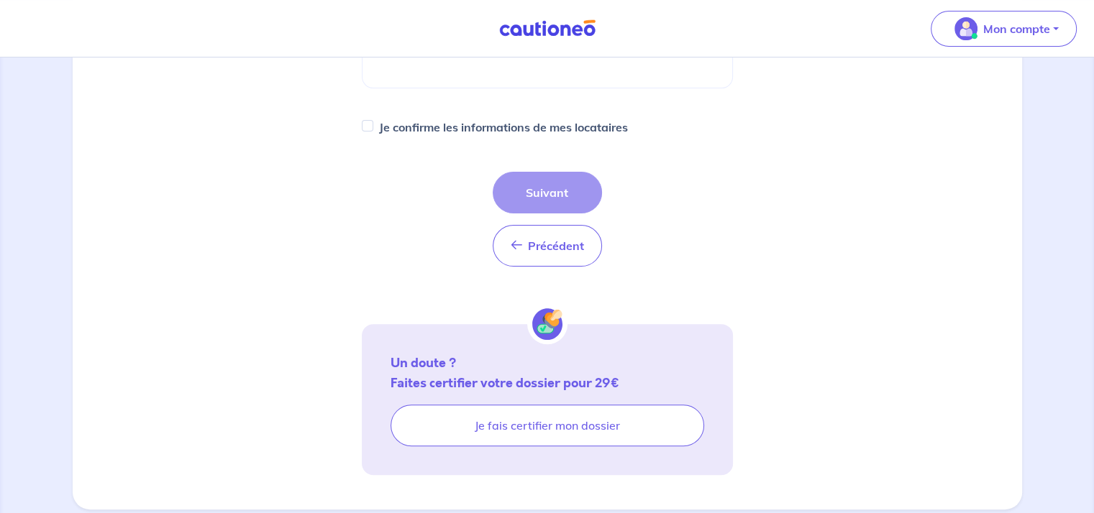
scroll to position [391, 0]
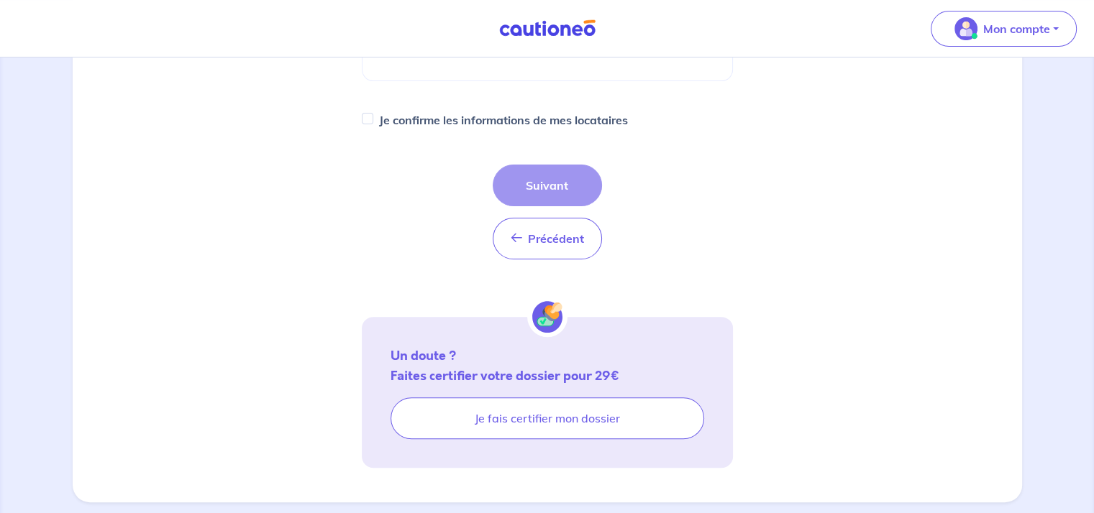
click at [552, 165] on div "Précédent Précédent Suivant" at bounding box center [547, 212] width 109 height 95
drag, startPoint x: 552, startPoint y: 155, endPoint x: 693, endPoint y: 201, distance: 149.0
click at [552, 165] on div "Précédent Précédent Suivant" at bounding box center [547, 212] width 109 height 95
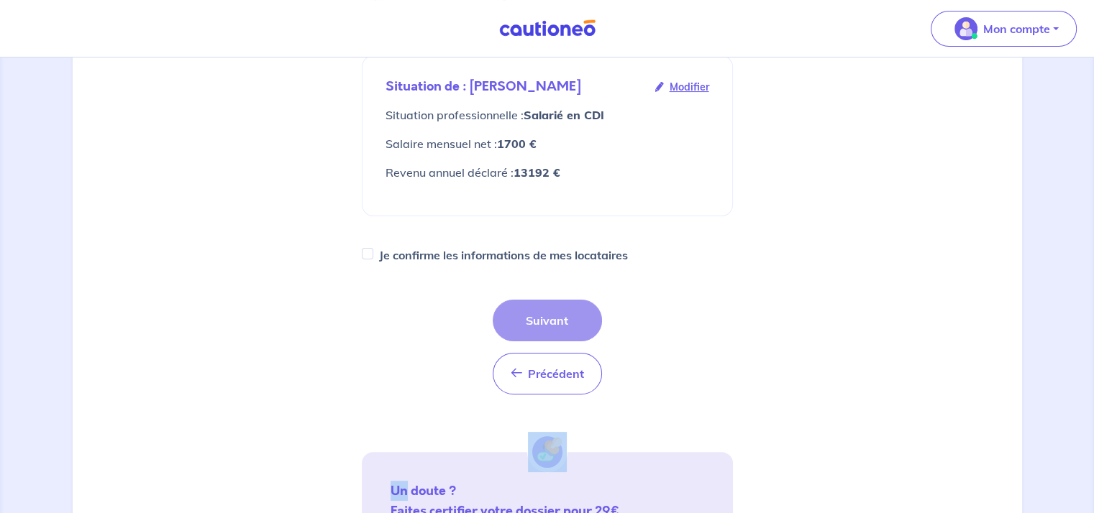
scroll to position [288, 0]
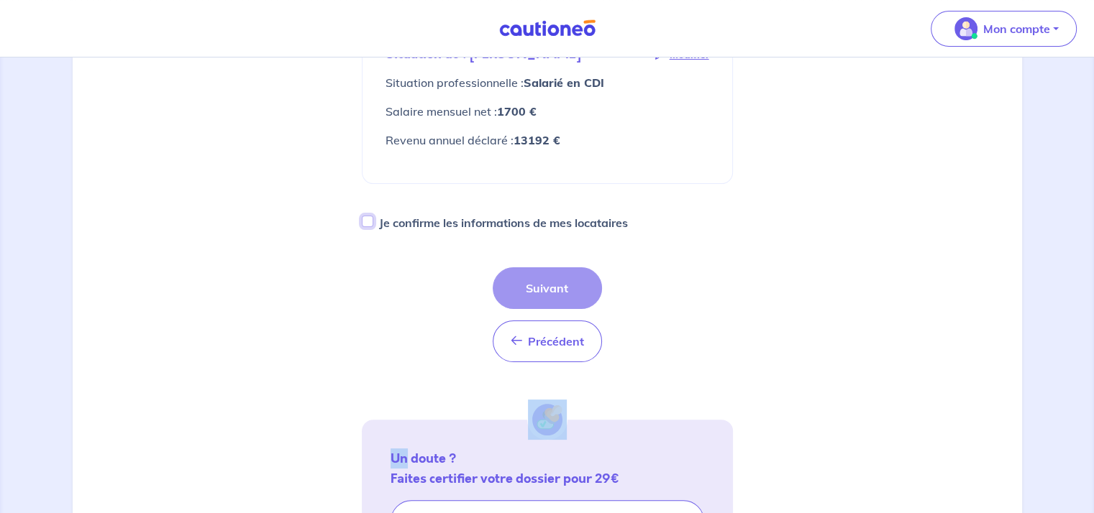
click at [363, 216] on input "Je confirme les informations de mes locataires" at bounding box center [368, 222] width 12 height 12
checkbox input "true"
click at [552, 268] on button "Suivant" at bounding box center [547, 289] width 109 height 42
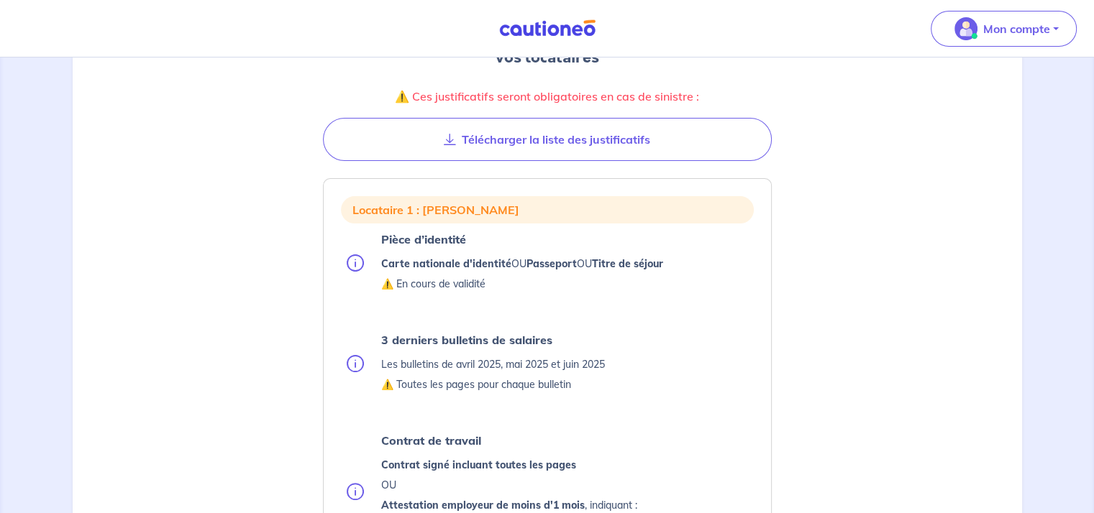
scroll to position [144, 0]
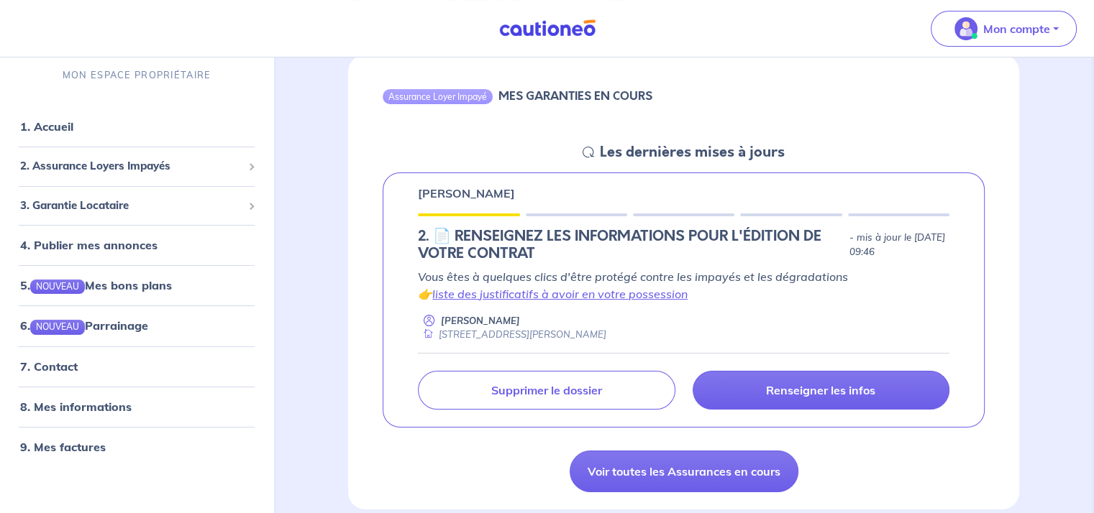
scroll to position [216, 0]
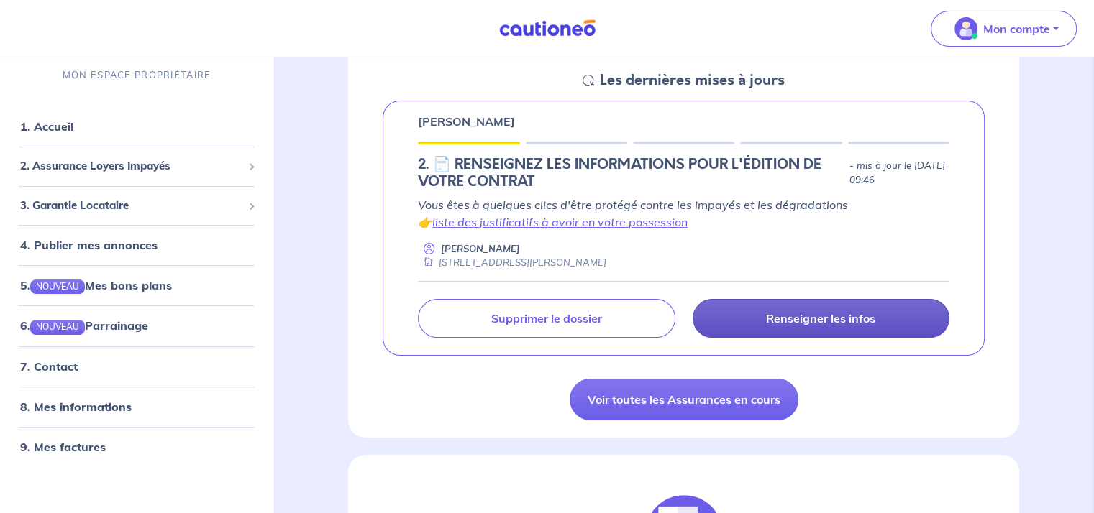
click at [821, 309] on link "Renseigner les infos" at bounding box center [821, 318] width 257 height 39
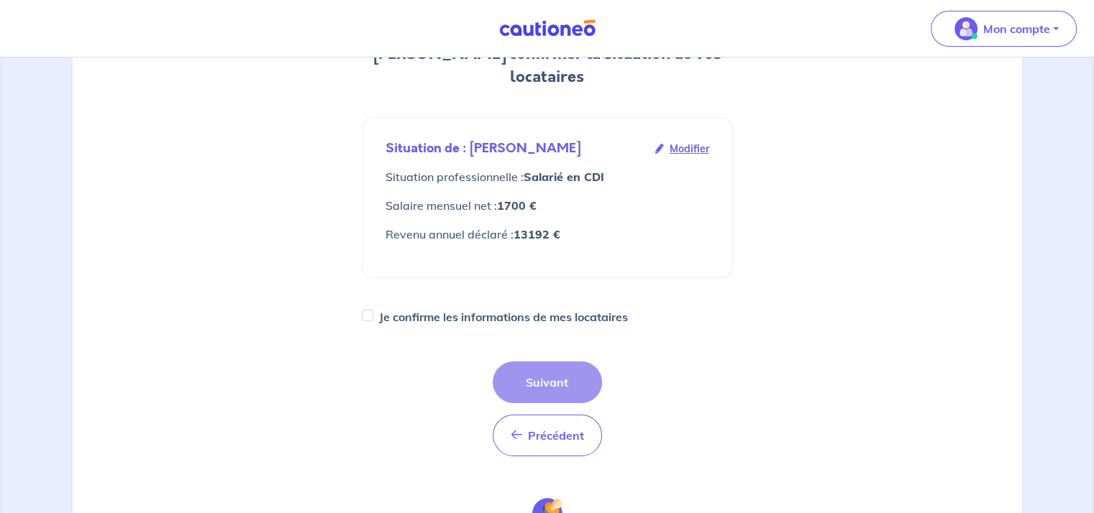
scroll to position [216, 0]
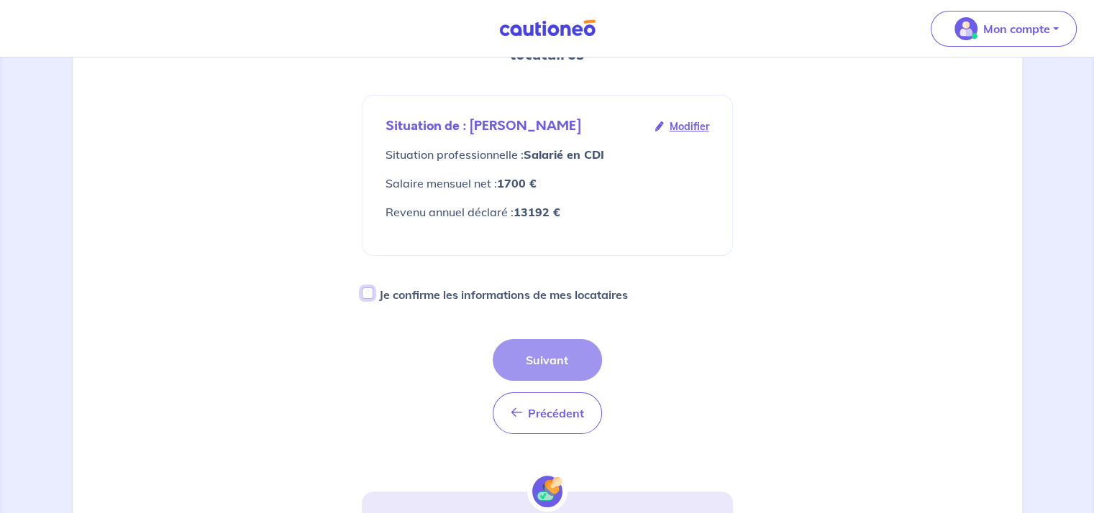
click at [368, 288] on input "Je confirme les informations de mes locataires" at bounding box center [368, 294] width 12 height 12
checkbox input "true"
click at [554, 339] on button "Suivant" at bounding box center [547, 360] width 109 height 42
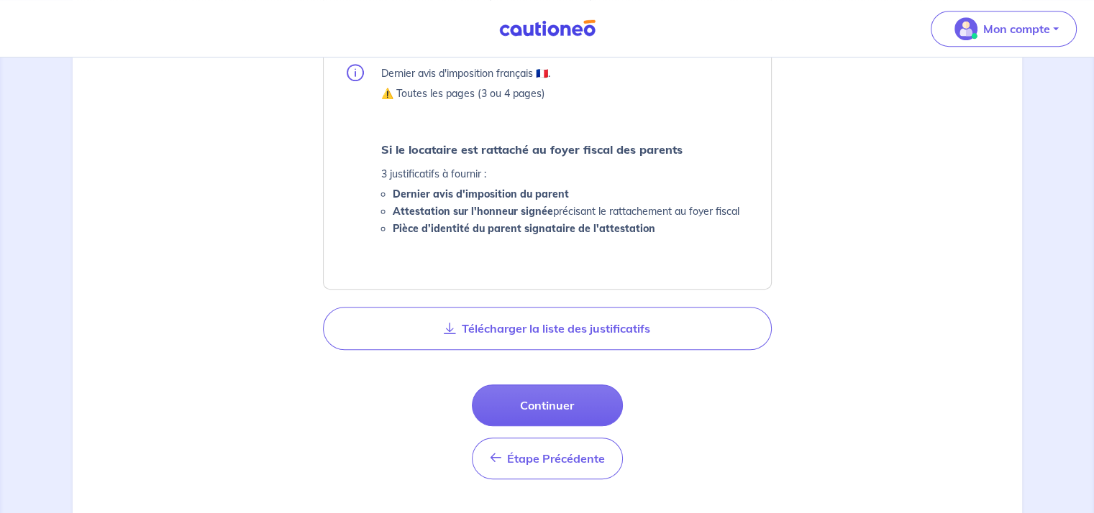
scroll to position [791, 0]
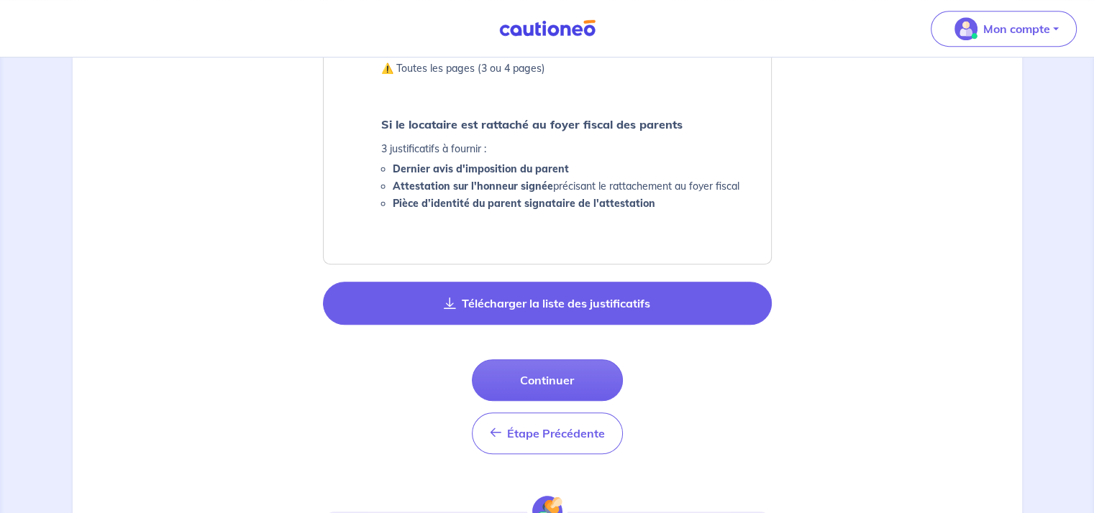
click at [522, 302] on button "Télécharger la liste des justificatifs" at bounding box center [547, 303] width 449 height 43
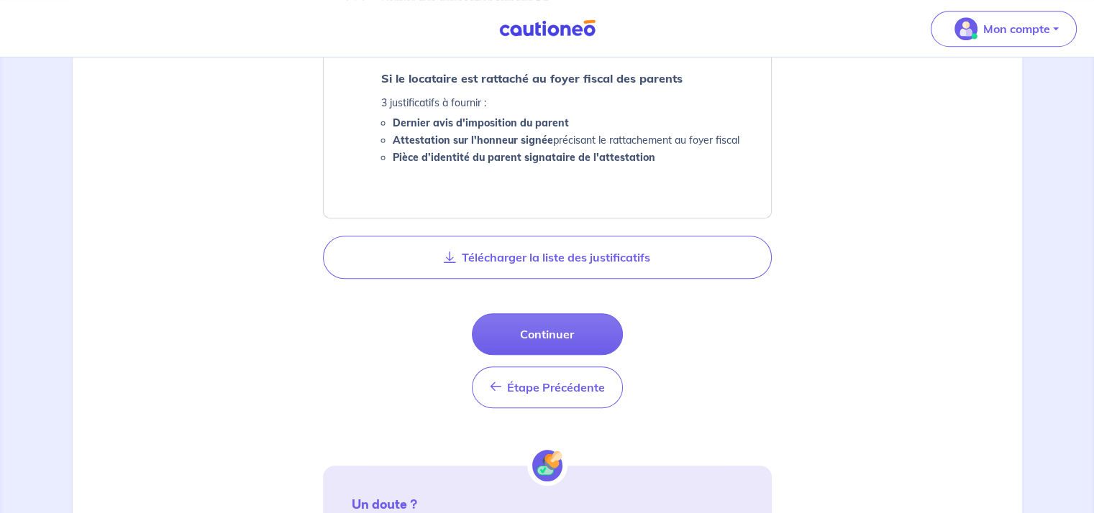
scroll to position [863, 0]
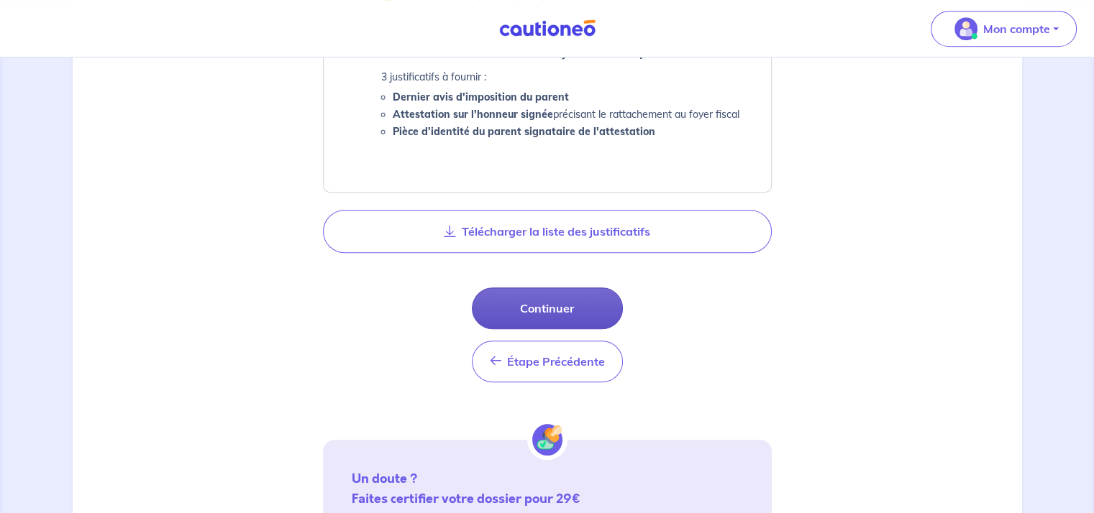
click at [558, 313] on button "Continuer" at bounding box center [547, 309] width 151 height 42
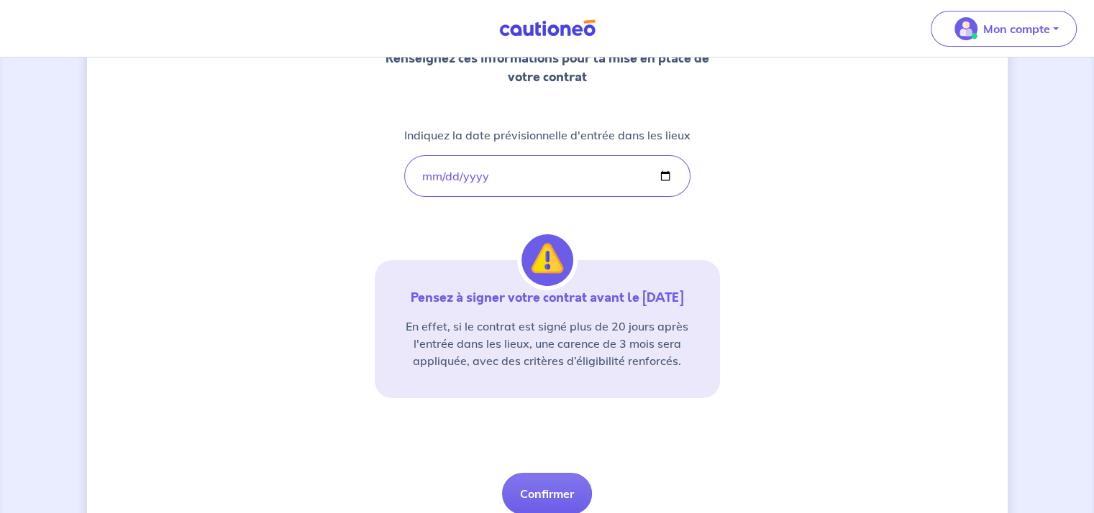
scroll to position [274, 0]
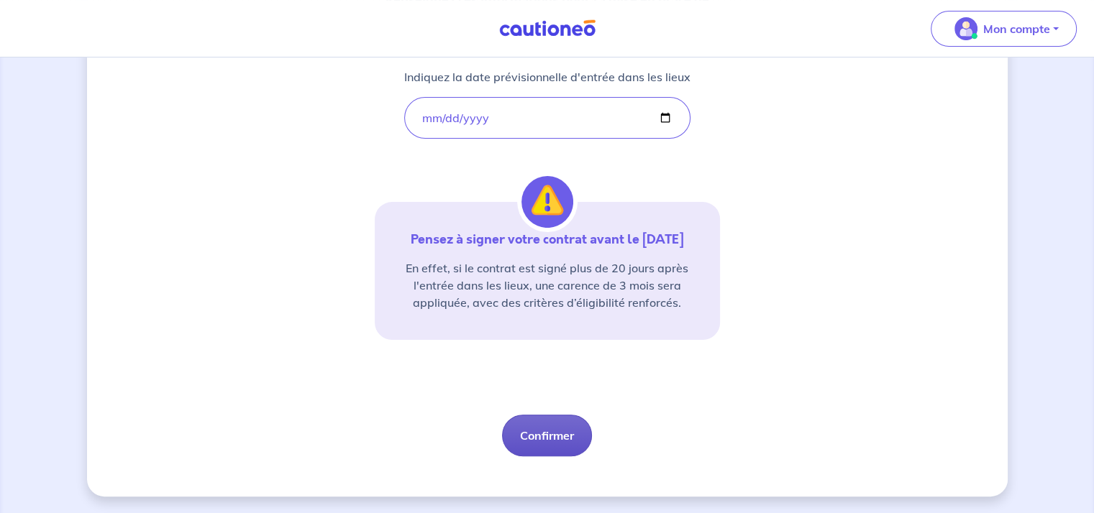
click at [544, 435] on button "Confirmer" at bounding box center [547, 436] width 90 height 42
select select "FR"
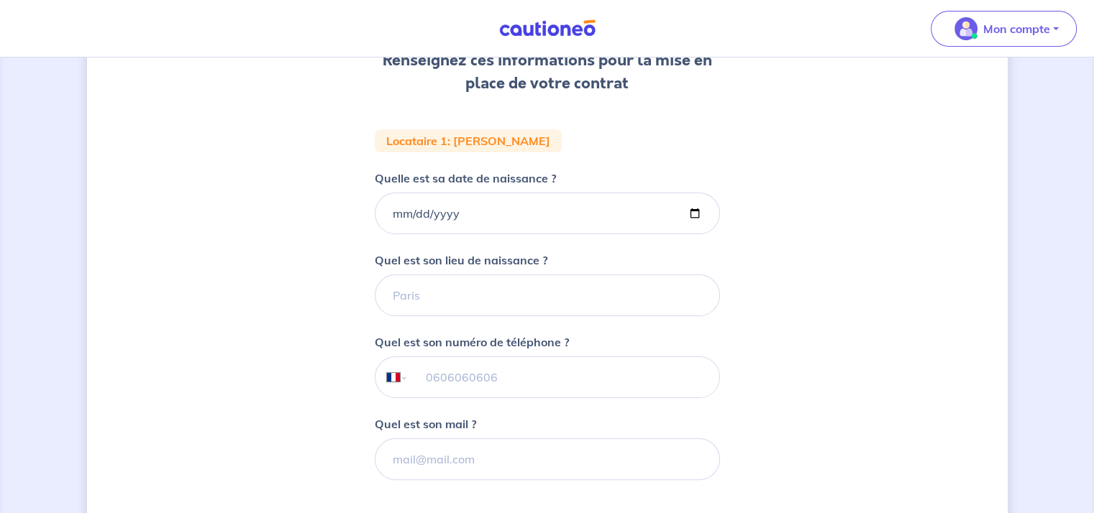
scroll to position [288, 0]
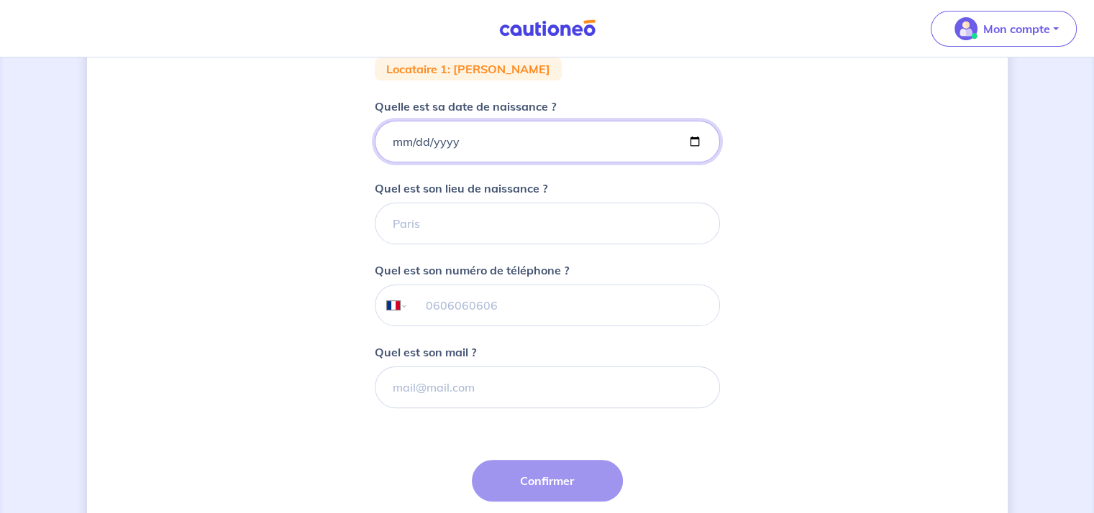
click at [392, 138] on input "Quelle est sa date de naissance ?" at bounding box center [547, 142] width 345 height 42
type input "[DATE]"
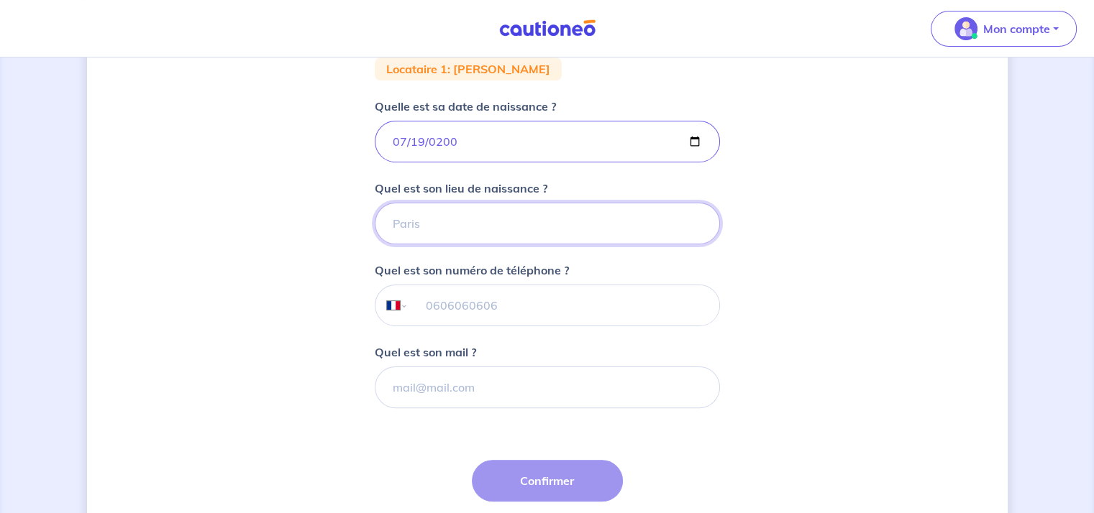
click at [398, 220] on input "Quel est son lieu de naissance ?" at bounding box center [547, 224] width 345 height 42
type input "orthez"
click at [439, 311] on input "tel" at bounding box center [563, 306] width 311 height 40
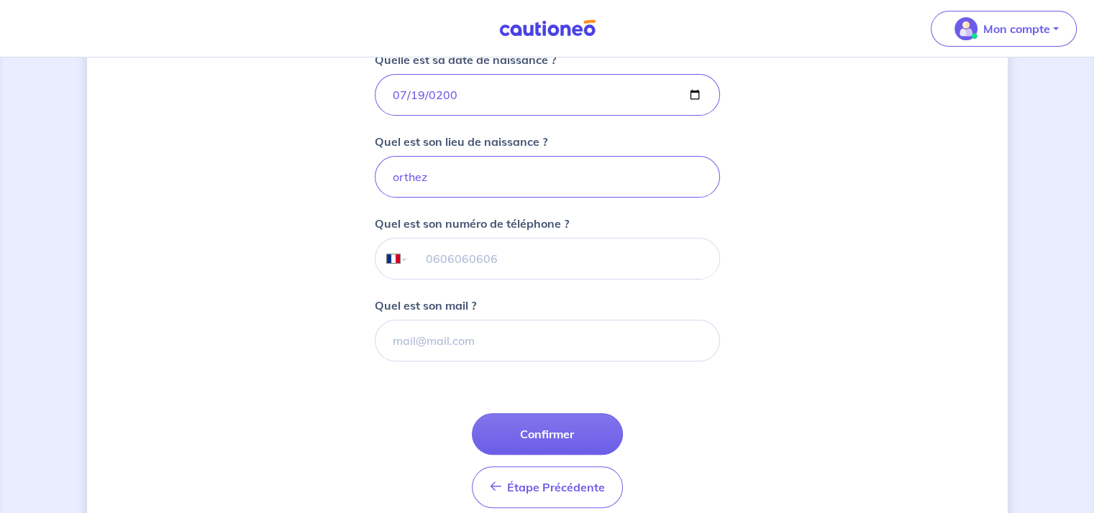
scroll to position [360, 0]
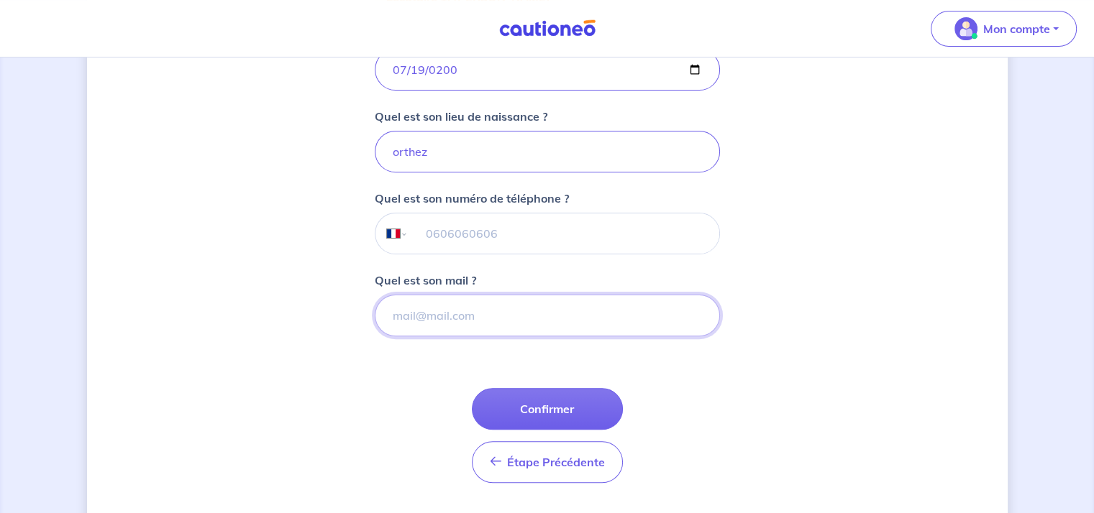
click at [424, 313] on input "Quel est son mail ?" at bounding box center [547, 316] width 345 height 42
click at [439, 319] on input "Quel est son mail ?" at bounding box center [547, 316] width 345 height 42
paste input "[EMAIL_ADDRESS][DOMAIN_NAME]"
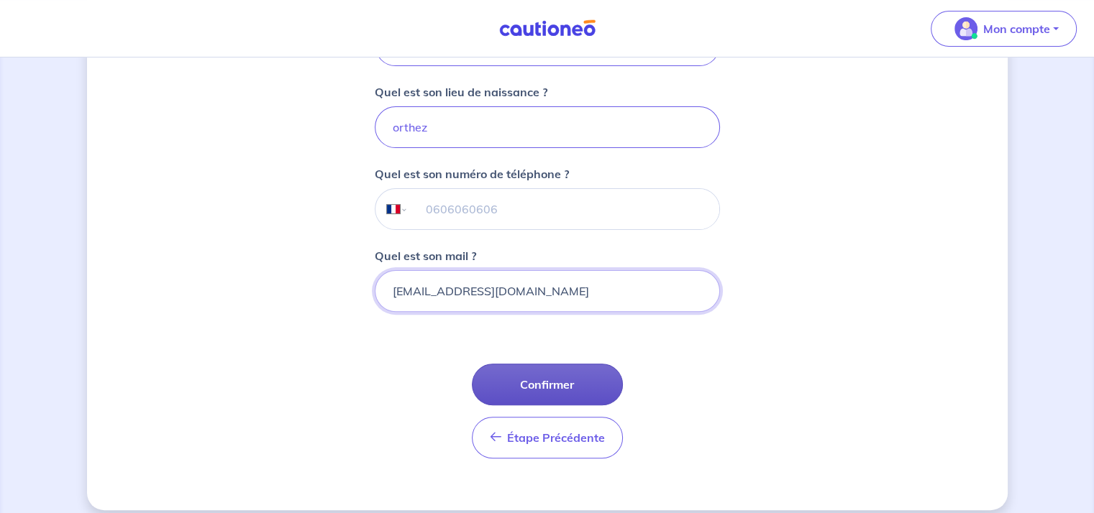
scroll to position [397, 0]
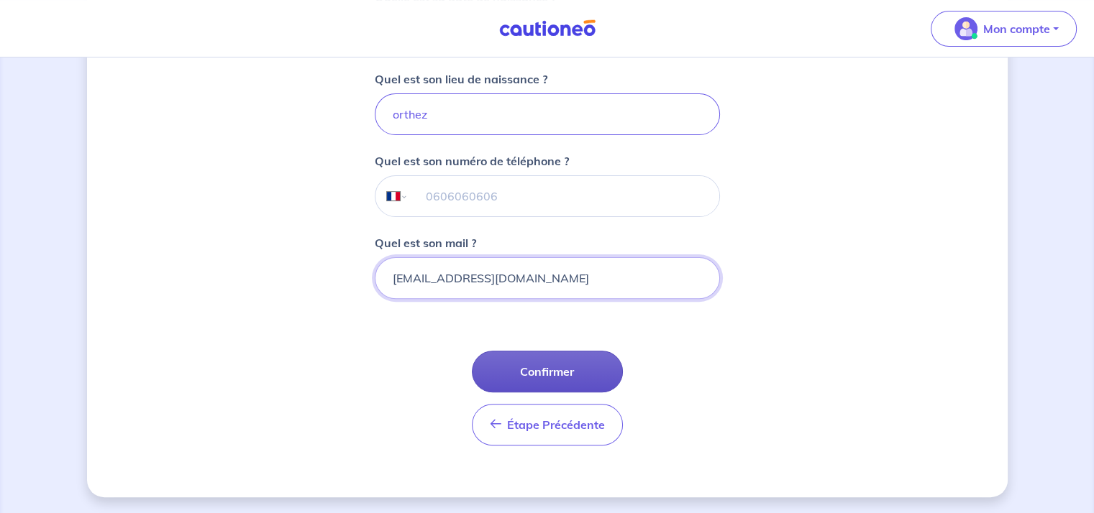
type input "[EMAIL_ADDRESS][DOMAIN_NAME]"
click at [558, 370] on button "Confirmer" at bounding box center [547, 372] width 151 height 42
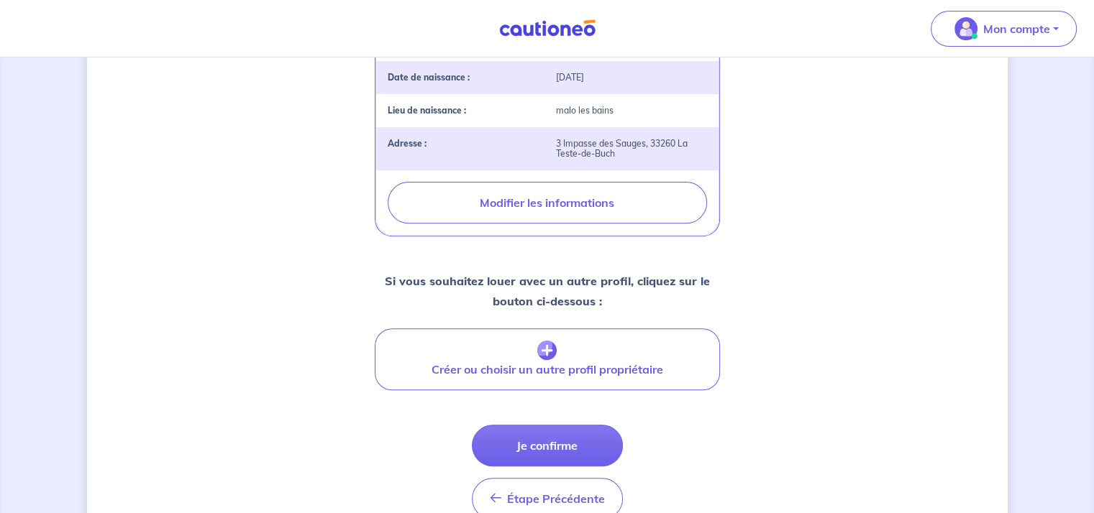
scroll to position [503, 0]
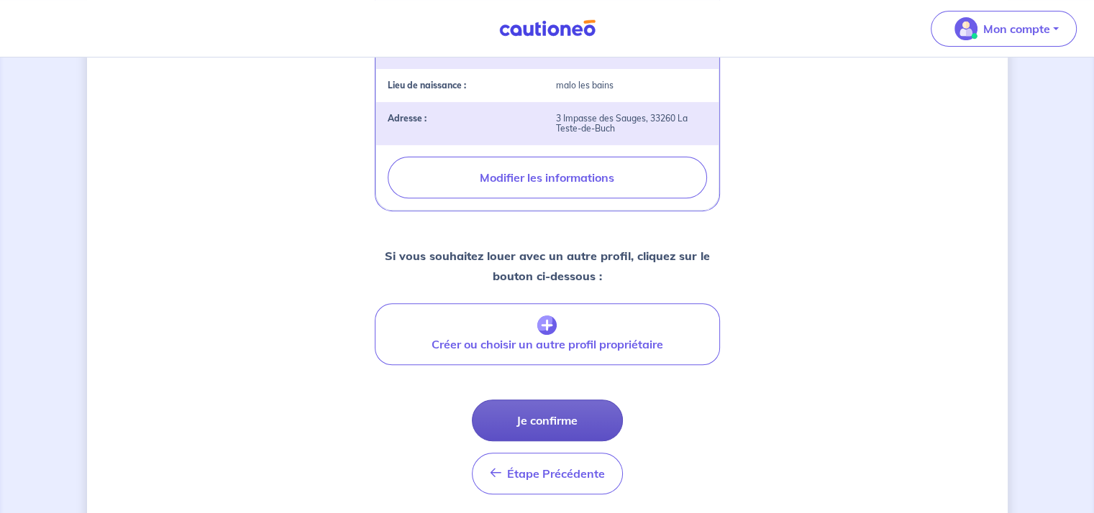
click at [544, 424] on button "Je confirme" at bounding box center [547, 421] width 151 height 42
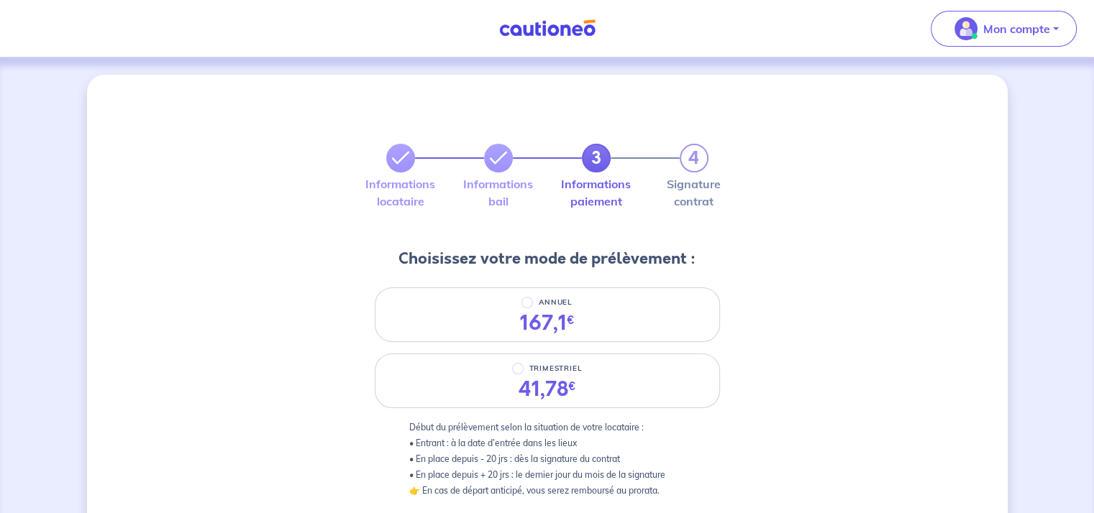
scroll to position [72, 0]
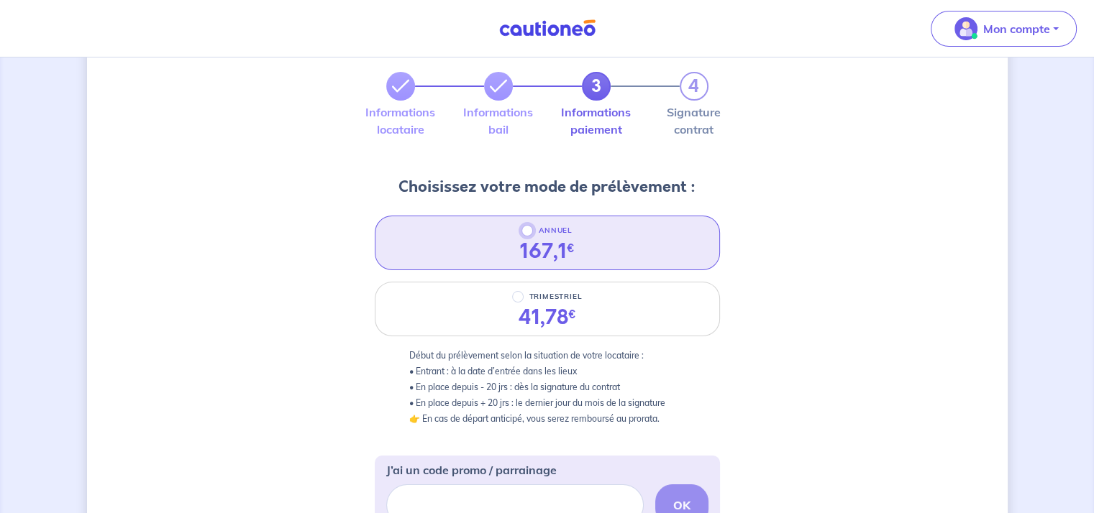
click at [529, 231] on input "ANNUEL" at bounding box center [527, 231] width 12 height 12
radio input "true"
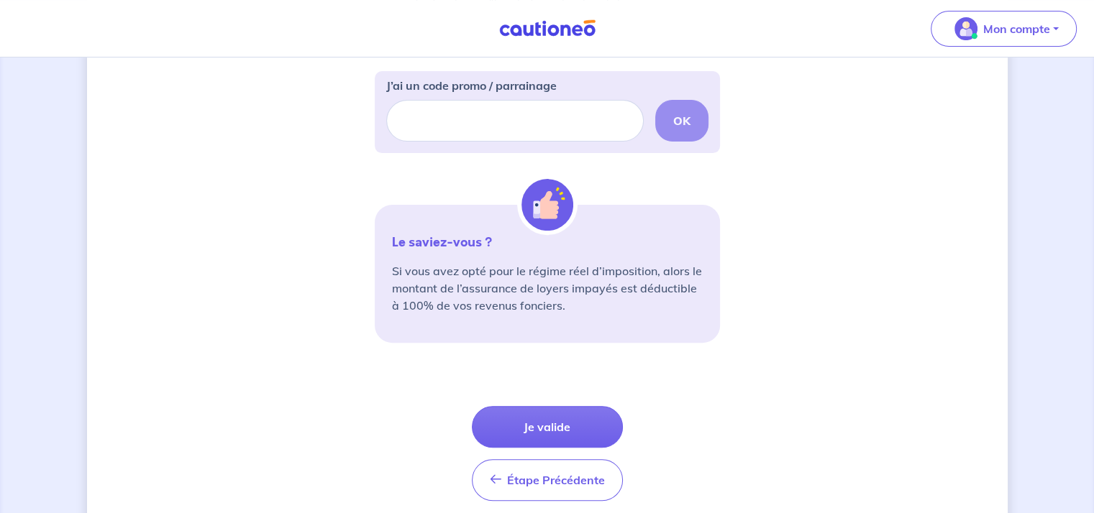
scroll to position [503, 0]
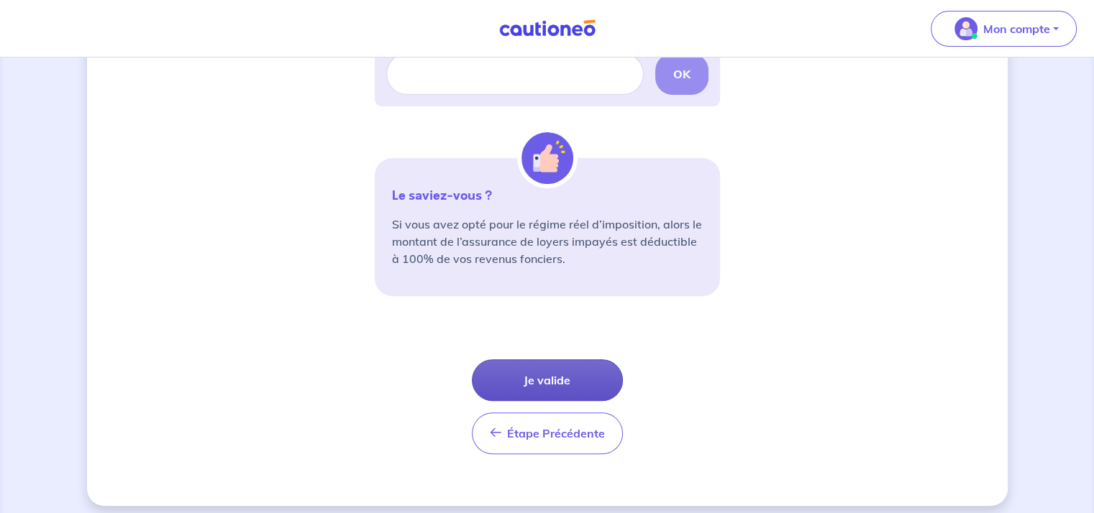
click at [547, 376] on button "Je valide" at bounding box center [547, 381] width 151 height 42
